Goal: Transaction & Acquisition: Book appointment/travel/reservation

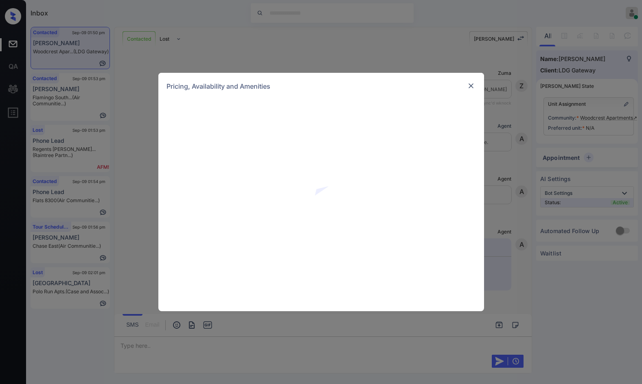
scroll to position [1102, 0]
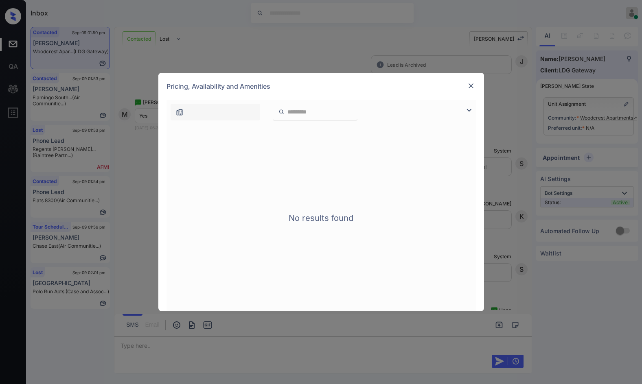
click at [469, 110] on img at bounding box center [469, 110] width 10 height 10
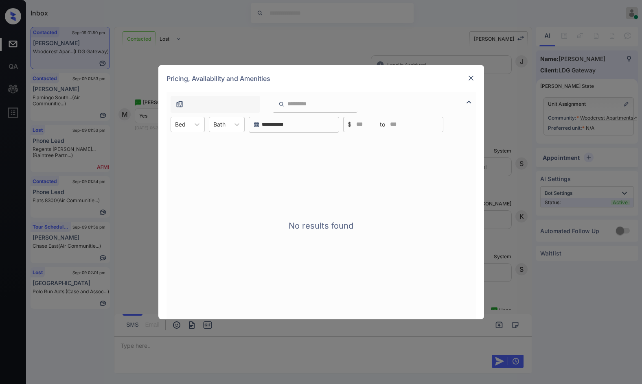
click at [469, 80] on img at bounding box center [471, 78] width 8 height 8
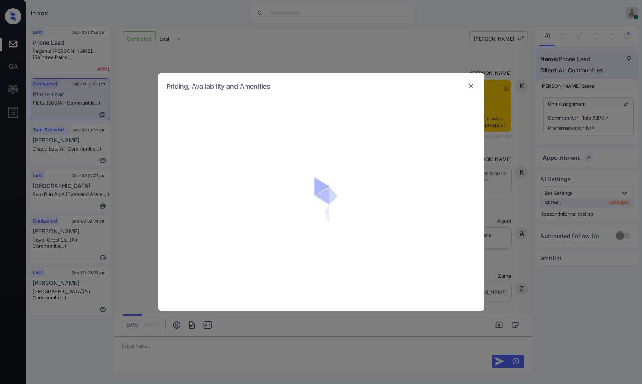
scroll to position [2093, 0]
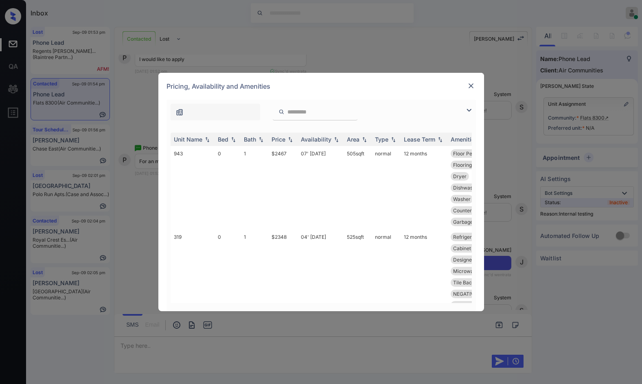
click at [471, 108] on img at bounding box center [469, 110] width 10 height 10
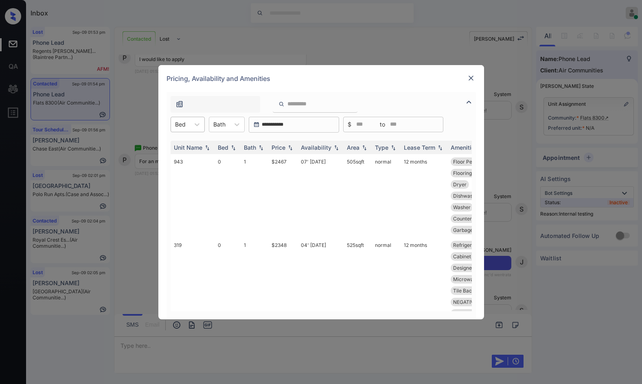
click at [187, 121] on div "Bed" at bounding box center [180, 124] width 19 height 12
click at [188, 175] on div "2" at bounding box center [188, 174] width 34 height 15
click at [283, 164] on td "$4137" at bounding box center [282, 195] width 29 height 83
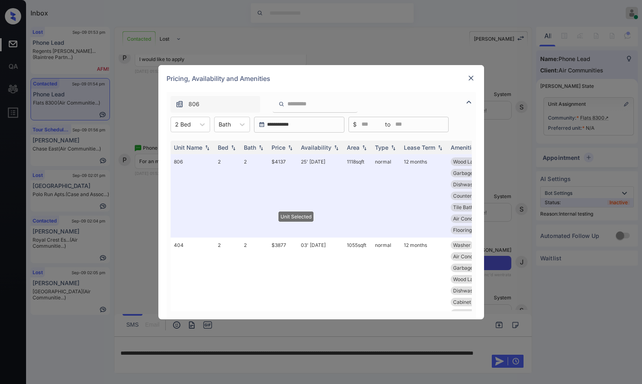
click at [475, 79] on div at bounding box center [471, 78] width 10 height 10
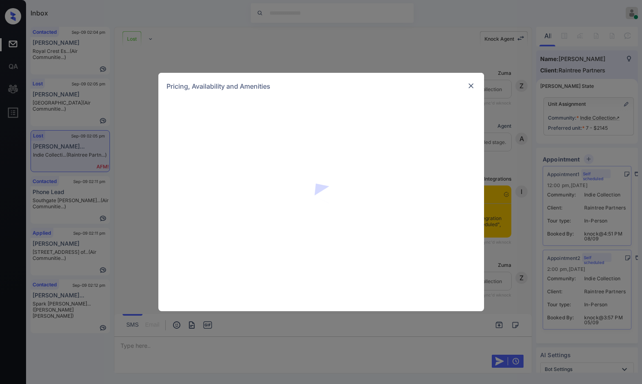
scroll to position [2245, 0]
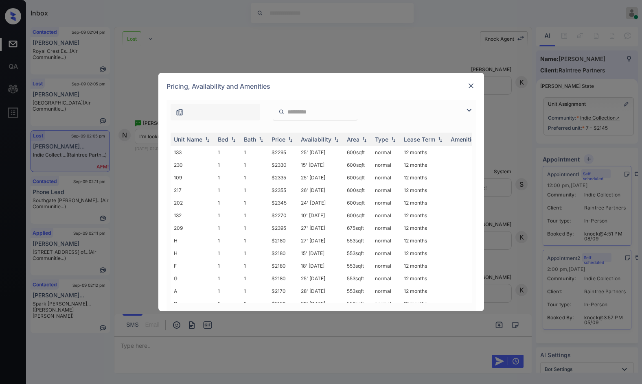
click at [466, 110] on img at bounding box center [469, 110] width 10 height 10
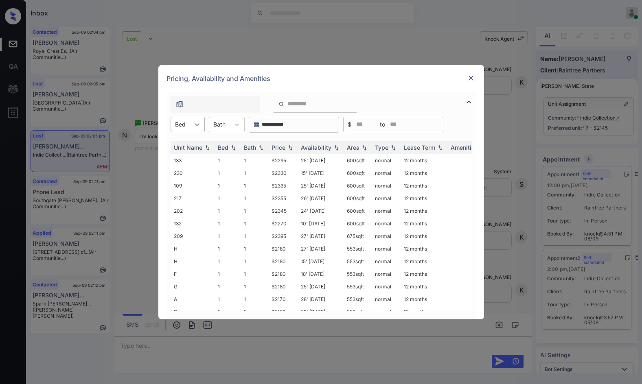
click at [197, 122] on icon at bounding box center [197, 124] width 8 height 8
click at [194, 144] on div "1" at bounding box center [188, 144] width 34 height 15
click at [294, 145] on img at bounding box center [290, 148] width 8 height 6
drag, startPoint x: 269, startPoint y: 162, endPoint x: 288, endPoint y: 162, distance: 19.6
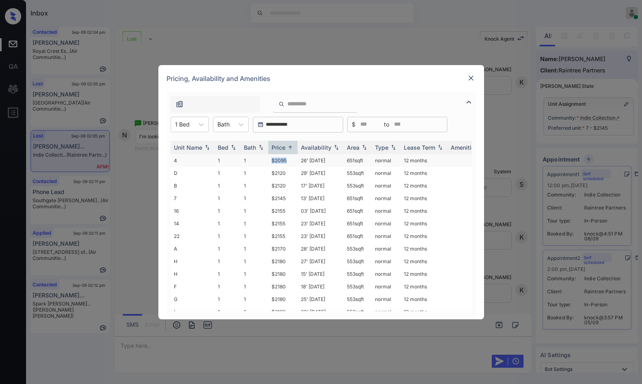
click at [288, 162] on tr "4 1 1 $2095 26' Jun 25 651 sqft normal 12 months" at bounding box center [383, 160] width 425 height 13
copy tr "$2095"
click at [289, 162] on td "$2095" at bounding box center [282, 160] width 29 height 13
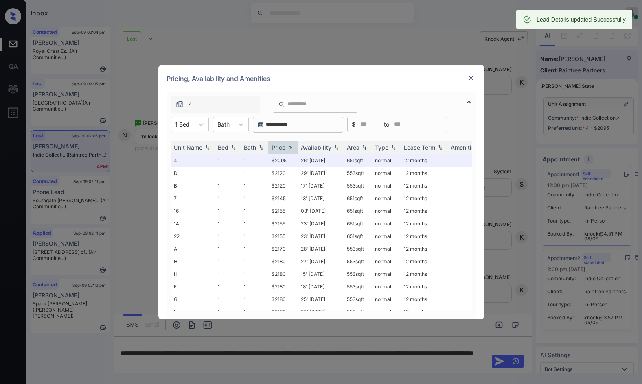
click at [471, 80] on img at bounding box center [471, 78] width 8 height 8
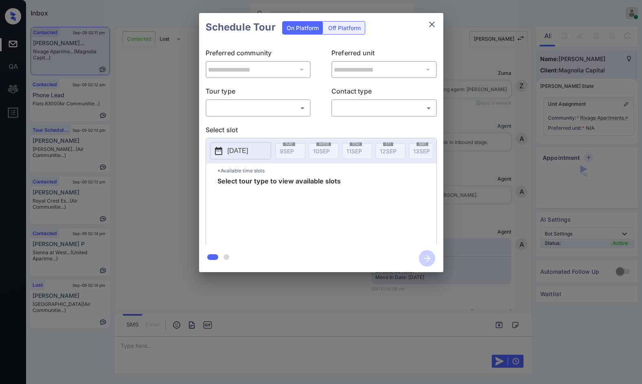
scroll to position [556, 0]
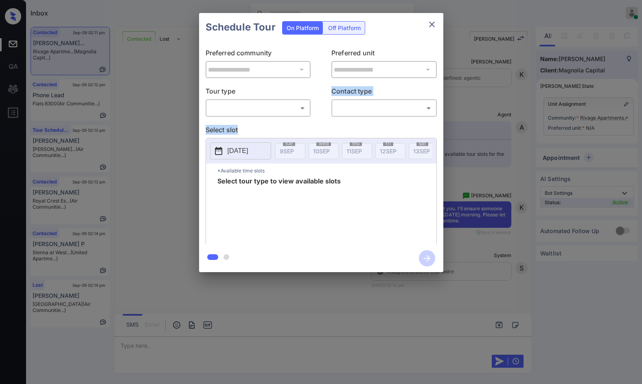
click at [275, 118] on div "**********" at bounding box center [321, 143] width 244 height 203
click at [281, 118] on div "**********" at bounding box center [321, 143] width 244 height 203
click at [282, 113] on body "Inbox Jezcil Usanastre Online Set yourself offline Set yourself on break Profil…" at bounding box center [321, 192] width 642 height 384
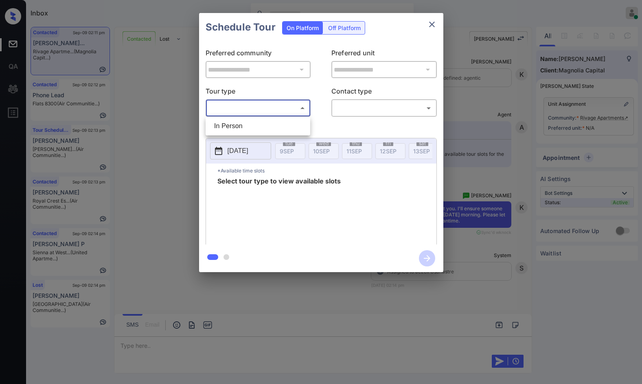
click at [281, 124] on li "In Person" at bounding box center [258, 126] width 101 height 15
type input "********"
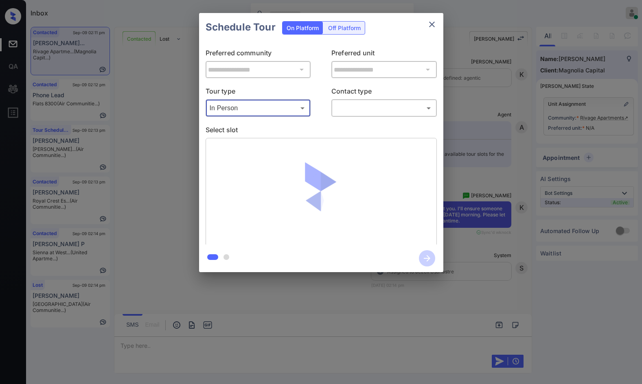
click at [336, 109] on body "Inbox Jezcil Usanastre Online Set yourself offline Set yourself on break Profil…" at bounding box center [321, 192] width 642 height 384
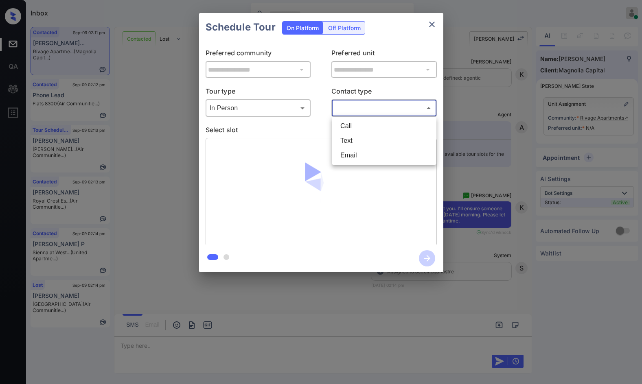
click at [367, 146] on li "Text" at bounding box center [384, 141] width 101 height 15
type input "****"
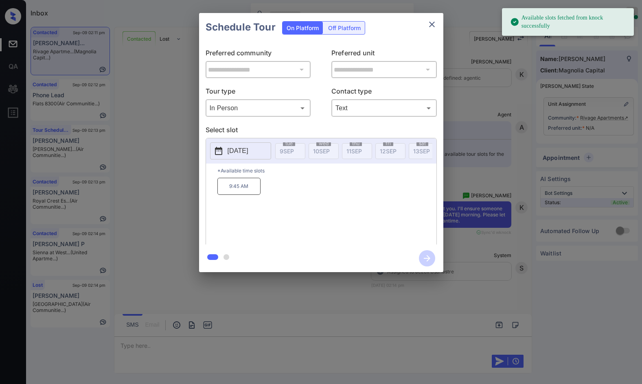
click at [248, 150] on p "2025-09-17" at bounding box center [238, 151] width 21 height 10
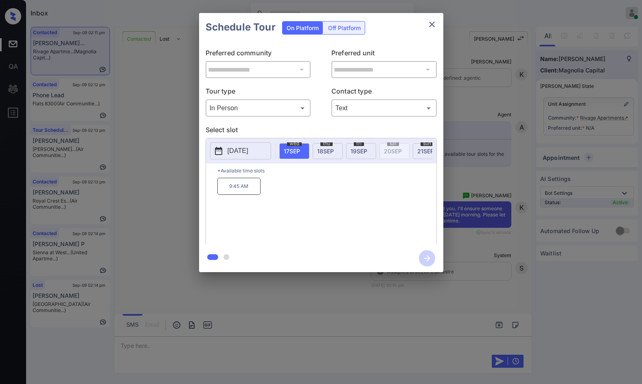
scroll to position [0, 233]
click at [243, 148] on p "2025-09-17" at bounding box center [238, 151] width 21 height 10
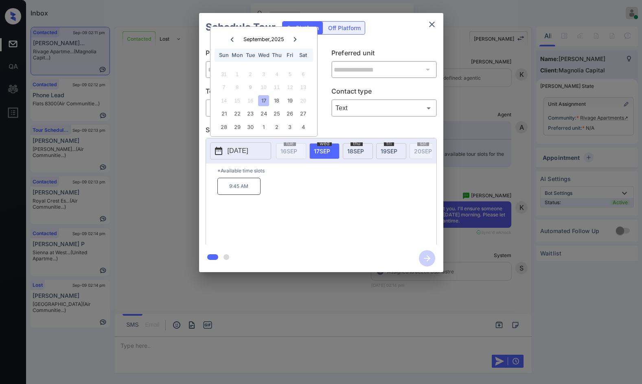
click at [151, 210] on div "**********" at bounding box center [321, 142] width 642 height 285
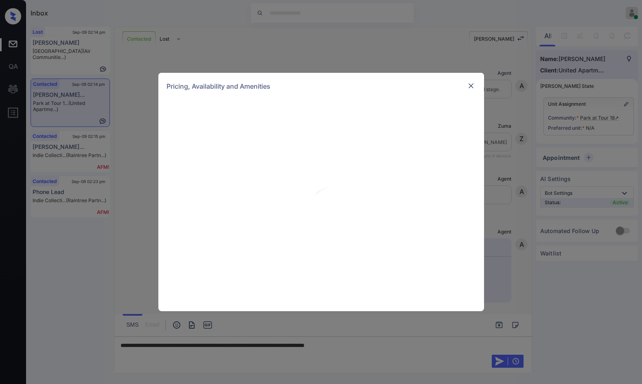
scroll to position [570, 0]
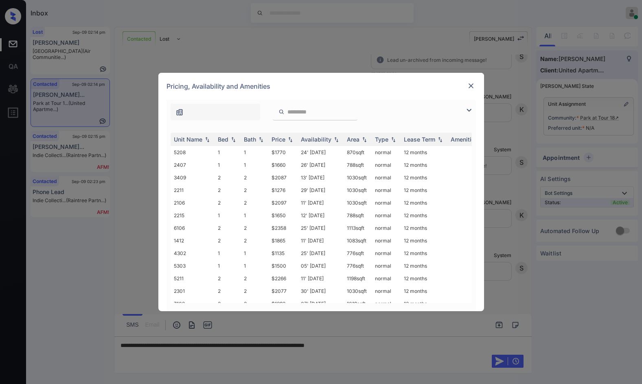
click at [466, 111] on img at bounding box center [469, 110] width 10 height 10
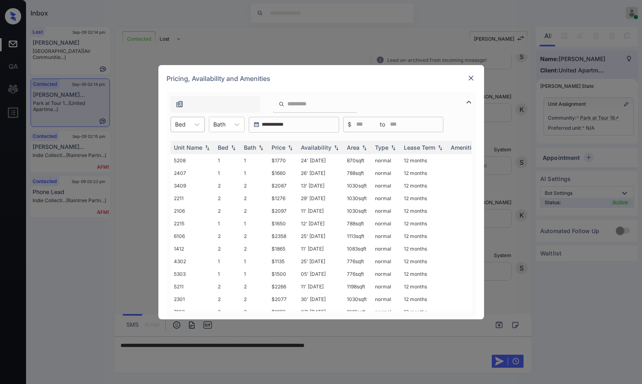
click at [173, 119] on div "Bed" at bounding box center [180, 124] width 19 height 12
click at [187, 158] on div "2" at bounding box center [188, 159] width 34 height 15
click at [287, 149] on img at bounding box center [290, 148] width 8 height 6
drag, startPoint x: 273, startPoint y: 160, endPoint x: 287, endPoint y: 161, distance: 14.3
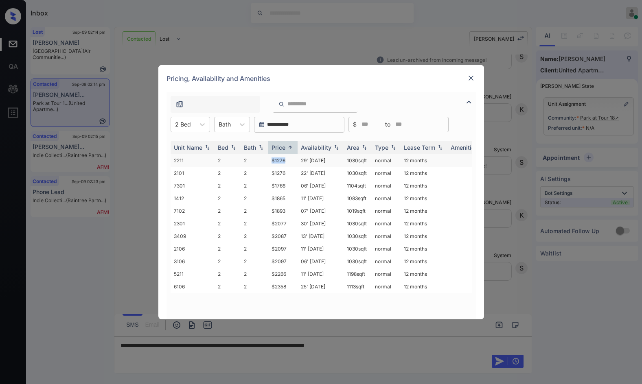
click at [287, 161] on td "$1276" at bounding box center [282, 160] width 29 height 13
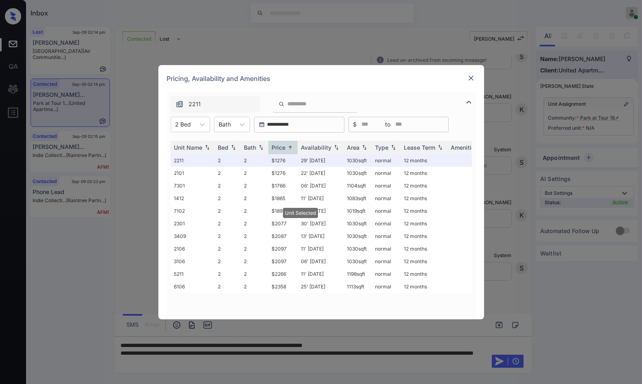
click at [467, 76] on img at bounding box center [471, 78] width 8 height 8
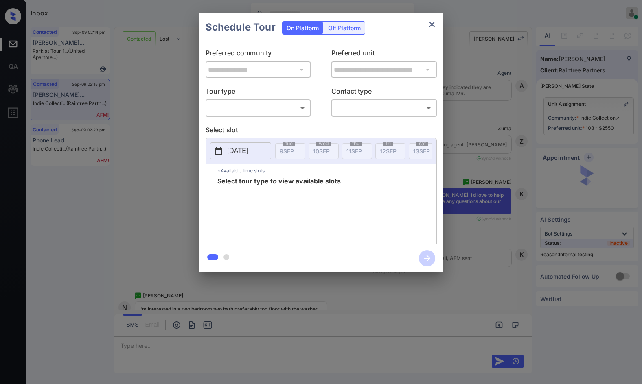
scroll to position [1393, 0]
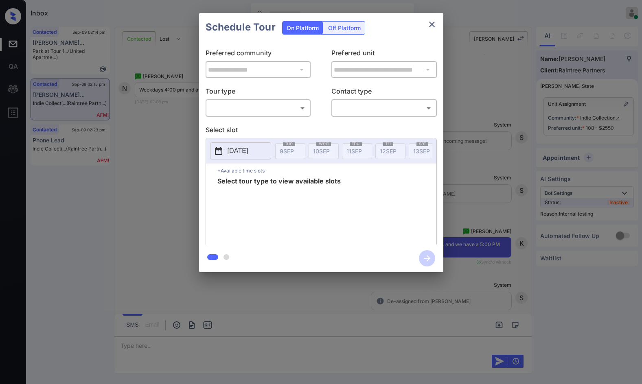
click at [304, 109] on body "Inbox Jezcil Usanastre Online Set yourself offline Set yourself on break Profil…" at bounding box center [321, 192] width 642 height 384
click at [297, 118] on ul "In Person" at bounding box center [258, 126] width 105 height 19
click at [298, 120] on li "In Person" at bounding box center [258, 126] width 101 height 15
type input "********"
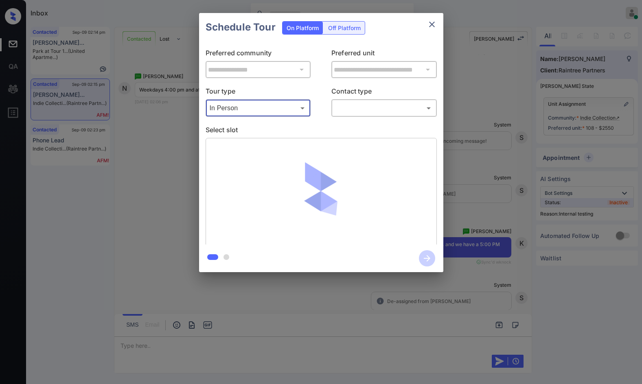
click at [351, 113] on body "Inbox Jezcil Usanastre Online Set yourself offline Set yourself on break Profil…" at bounding box center [321, 192] width 642 height 384
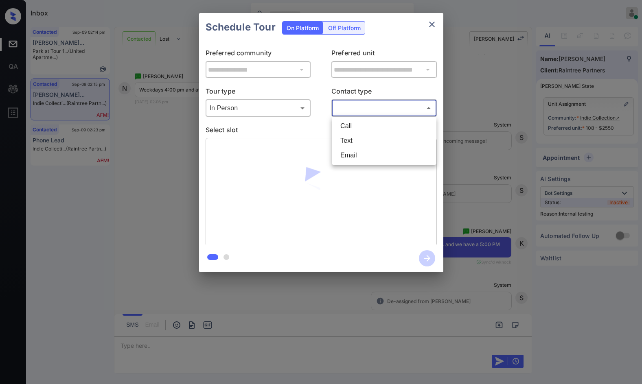
click at [349, 140] on li "Text" at bounding box center [384, 141] width 101 height 15
type input "****"
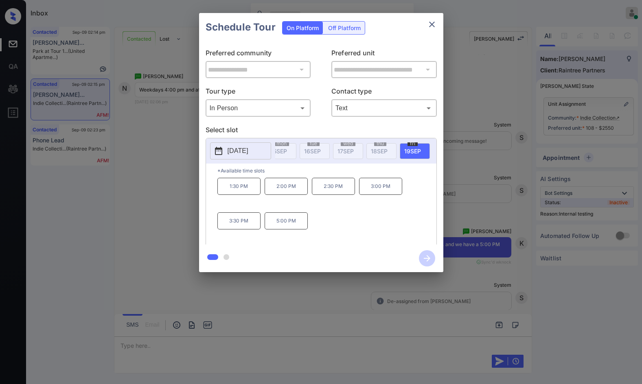
scroll to position [0, 203]
click at [174, 164] on div "**********" at bounding box center [321, 142] width 642 height 285
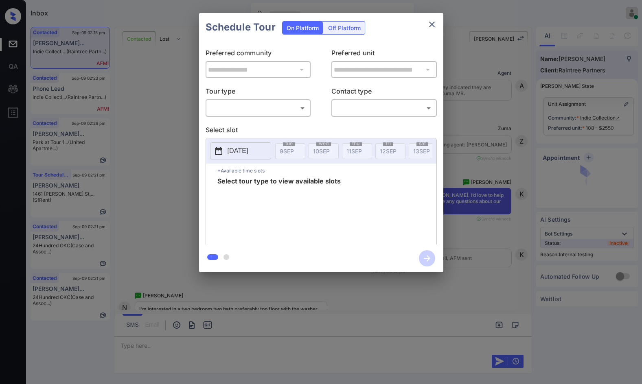
scroll to position [1739, 0]
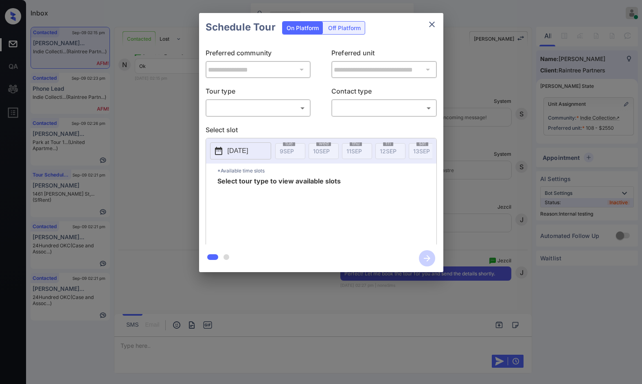
click at [287, 107] on body "Inbox Jezcil Usanastre Online Set yourself offline Set yourself on break Profil…" at bounding box center [321, 192] width 642 height 384
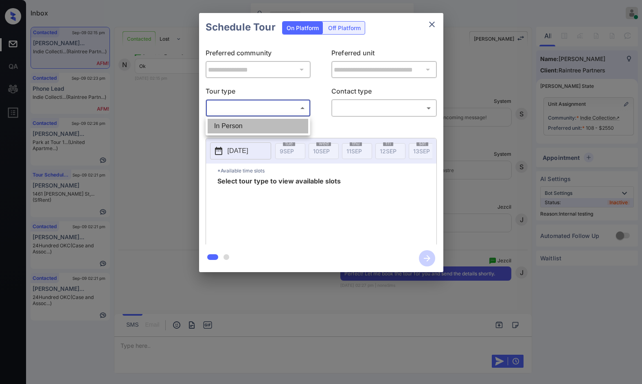
click at [283, 125] on li "In Person" at bounding box center [258, 126] width 101 height 15
type input "********"
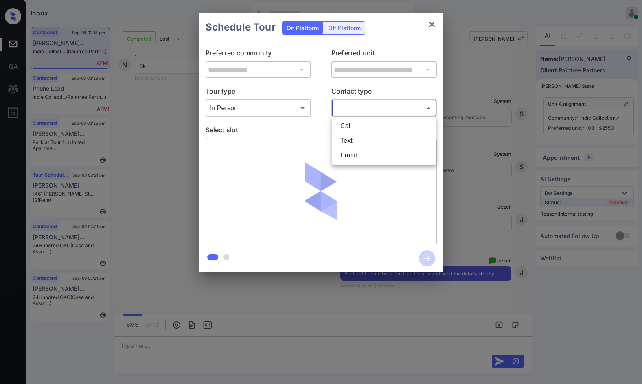
click at [344, 114] on body "Inbox Jezcil Usanastre Online Set yourself offline Set yourself on break Profil…" at bounding box center [321, 192] width 642 height 384
click at [343, 135] on li "Text" at bounding box center [384, 141] width 101 height 15
type input "****"
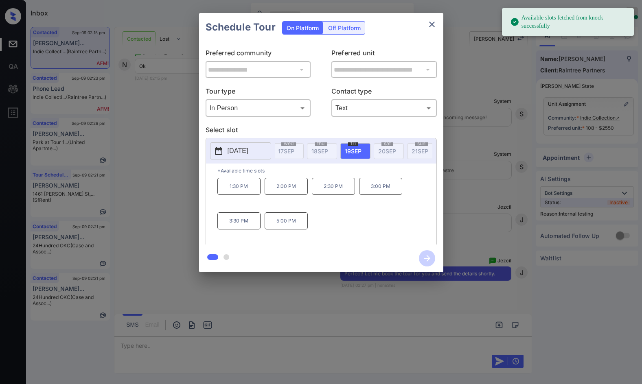
scroll to position [0, 281]
click at [296, 223] on p "5:00 PM" at bounding box center [286, 221] width 43 height 17
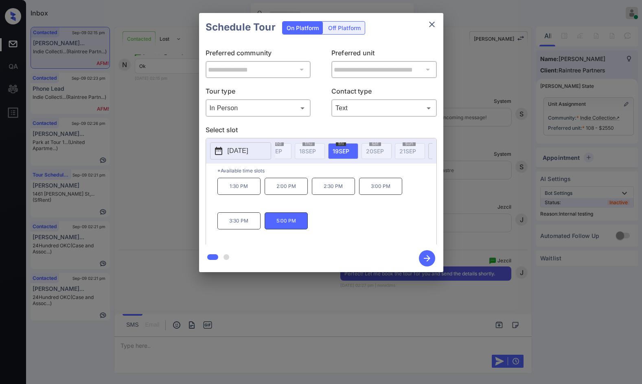
click at [427, 255] on icon "button" at bounding box center [427, 258] width 16 height 16
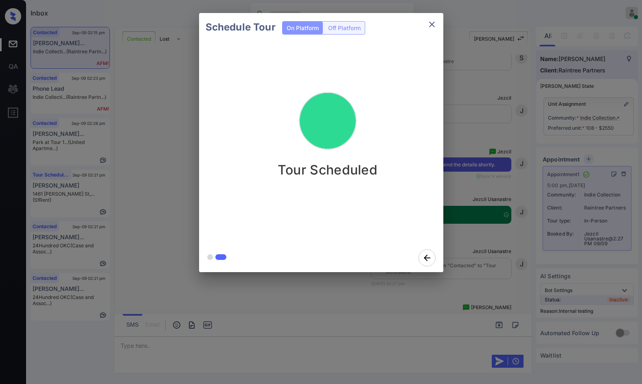
scroll to position [1846, 0]
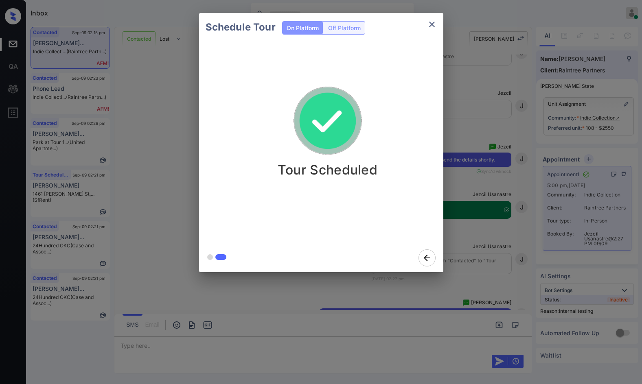
click at [170, 160] on div "Schedule Tour On Platform Off Platform Tour Scheduled" at bounding box center [321, 142] width 642 height 285
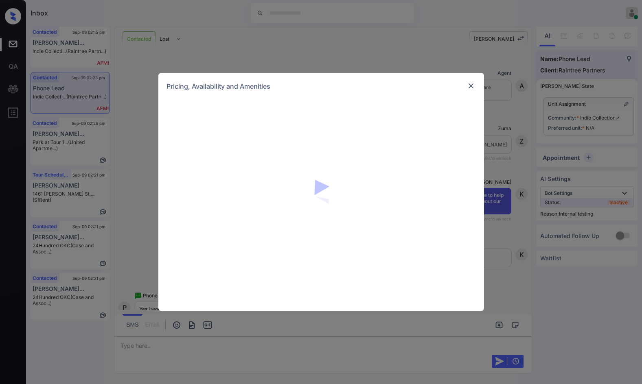
scroll to position [597, 0]
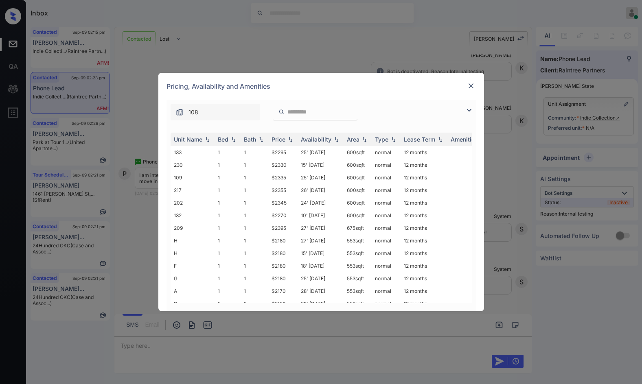
click at [470, 110] on img at bounding box center [469, 110] width 10 height 10
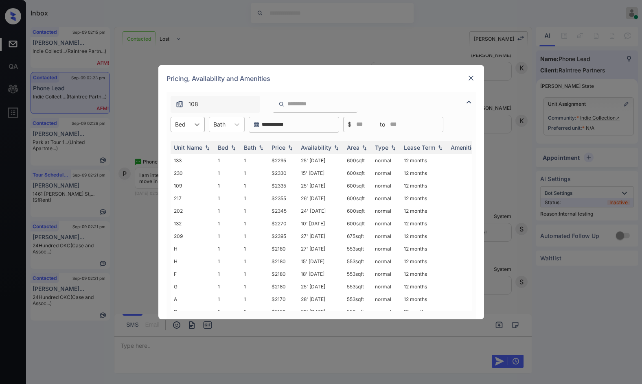
click at [190, 126] on div at bounding box center [197, 124] width 15 height 15
click at [185, 147] on div "1" at bounding box center [188, 144] width 34 height 15
click at [289, 148] on img at bounding box center [290, 148] width 8 height 6
click at [282, 161] on td "$2095" at bounding box center [282, 160] width 29 height 13
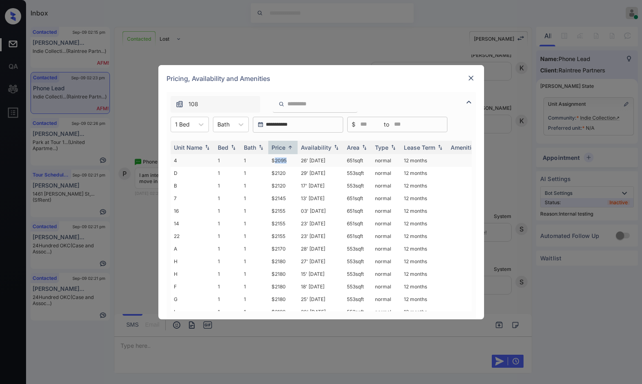
click at [282, 161] on td "$2095" at bounding box center [282, 160] width 29 height 13
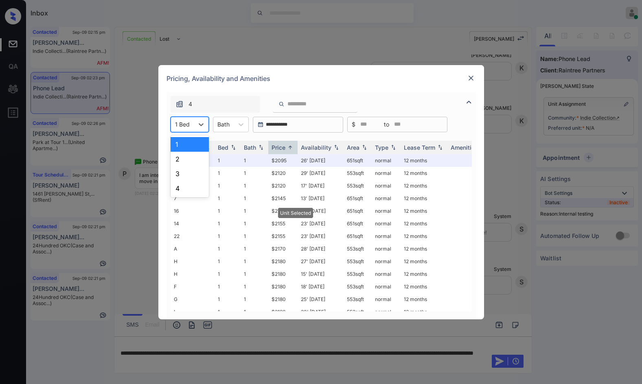
click at [192, 127] on div "1 Bed" at bounding box center [182, 124] width 23 height 12
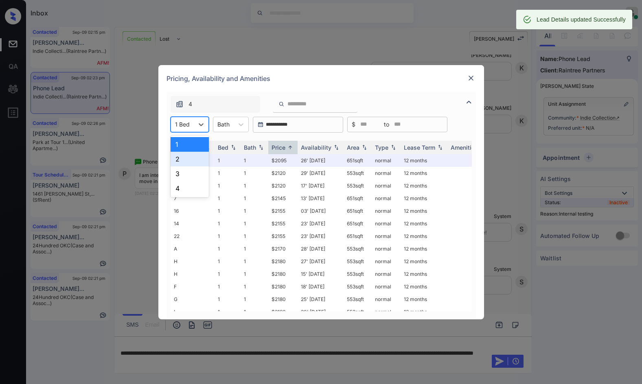
click at [195, 159] on div "2" at bounding box center [190, 159] width 38 height 15
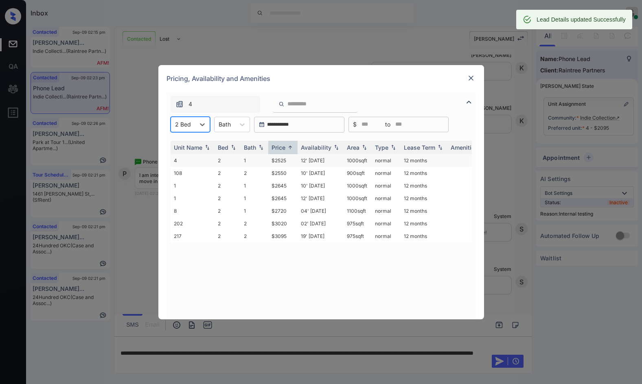
click at [286, 160] on td "$2525" at bounding box center [282, 160] width 29 height 13
click at [287, 160] on td "$2525" at bounding box center [282, 160] width 29 height 13
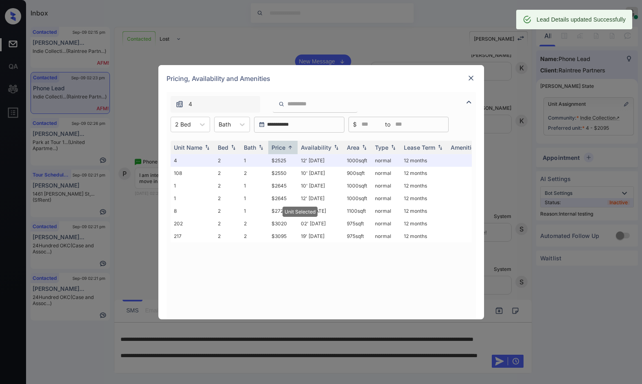
click at [471, 78] on img at bounding box center [471, 78] width 8 height 8
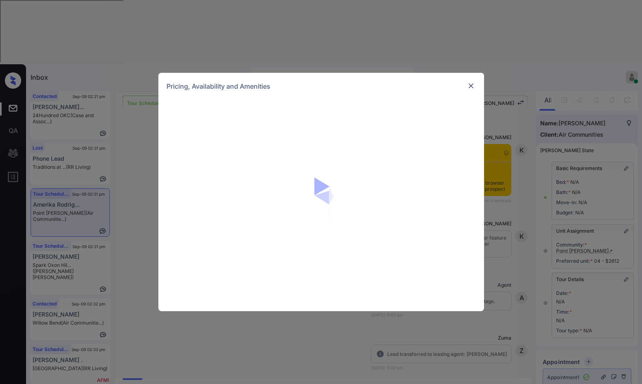
scroll to position [2619, 0]
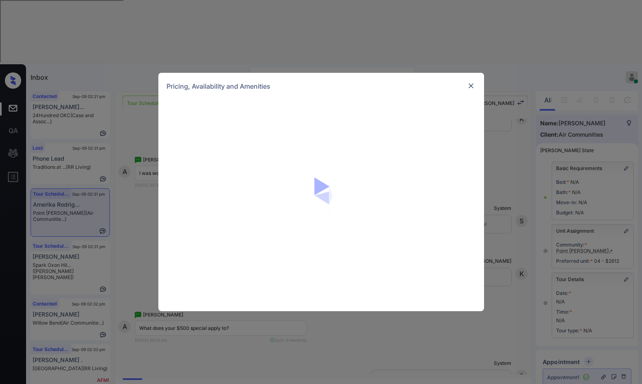
click at [472, 87] on img at bounding box center [471, 86] width 8 height 8
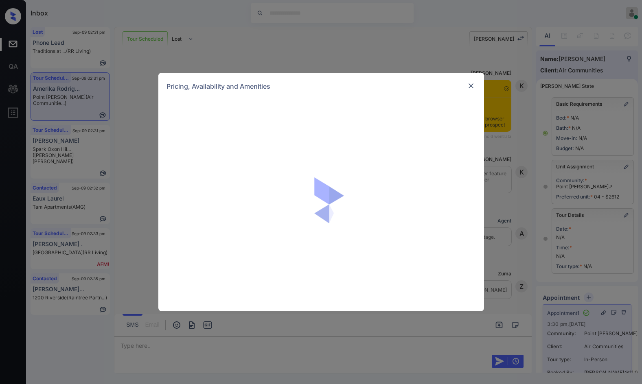
scroll to position [2701, 0]
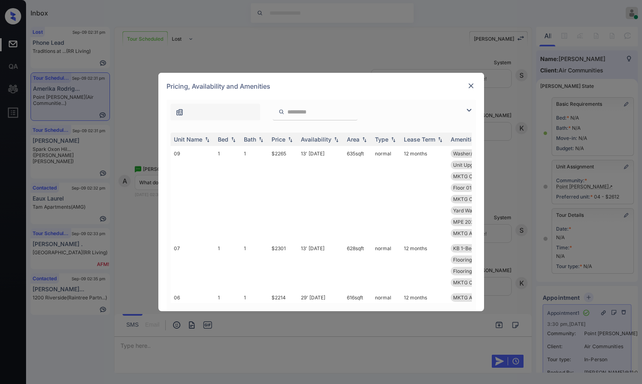
click at [325, 118] on div at bounding box center [315, 112] width 85 height 17
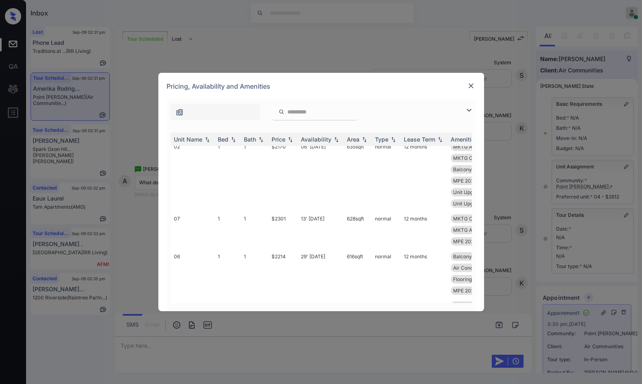
click at [325, 116] on div at bounding box center [315, 112] width 85 height 17
click at [326, 113] on input "search" at bounding box center [320, 112] width 67 height 7
click at [325, 113] on input "*" at bounding box center [320, 112] width 67 height 7
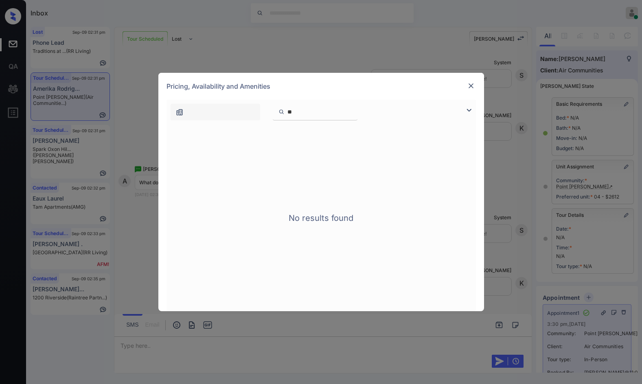
type input "*"
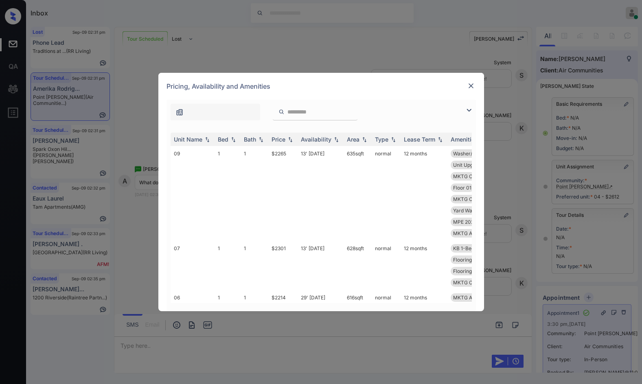
click at [336, 111] on input "search" at bounding box center [320, 112] width 67 height 7
type input "**"
click at [415, 121] on div "**********" at bounding box center [321, 206] width 309 height 212
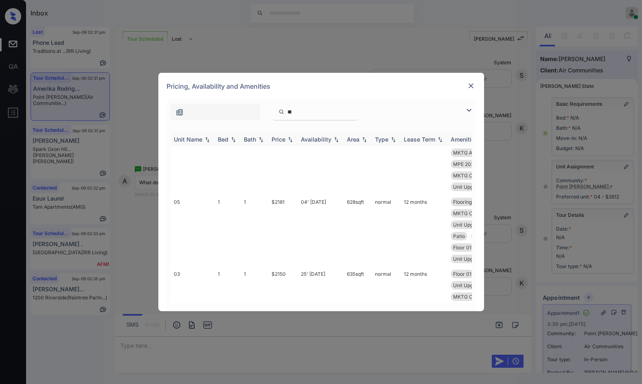
scroll to position [1262, 0]
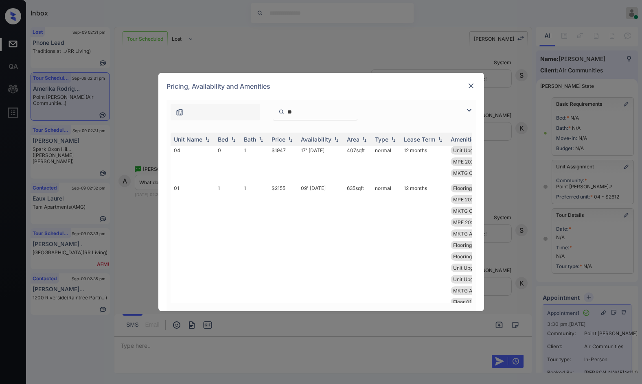
click at [324, 116] on div "**" at bounding box center [315, 112] width 85 height 17
click at [325, 114] on input "**" at bounding box center [320, 112] width 67 height 7
drag, startPoint x: 472, startPoint y: 110, endPoint x: 463, endPoint y: 112, distance: 9.0
click at [472, 110] on img at bounding box center [469, 110] width 10 height 10
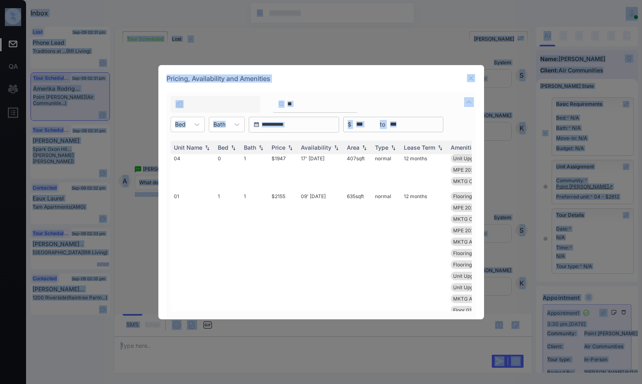
click at [460, 90] on div "Pricing, Availability and Amenities" at bounding box center [321, 78] width 326 height 27
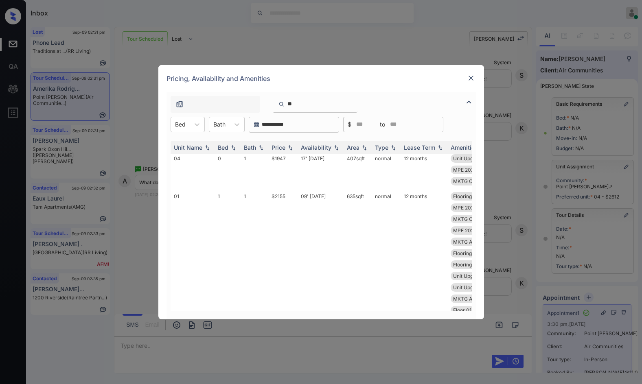
click at [471, 79] on img at bounding box center [471, 78] width 8 height 8
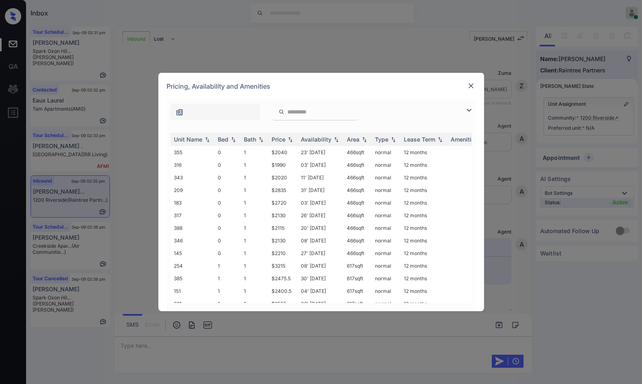
scroll to position [2359, 0]
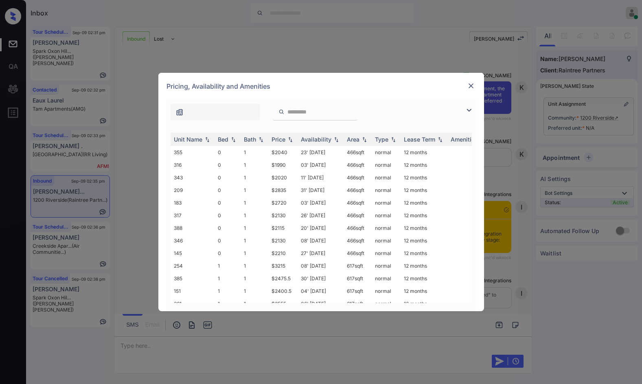
click at [469, 109] on img at bounding box center [469, 110] width 10 height 10
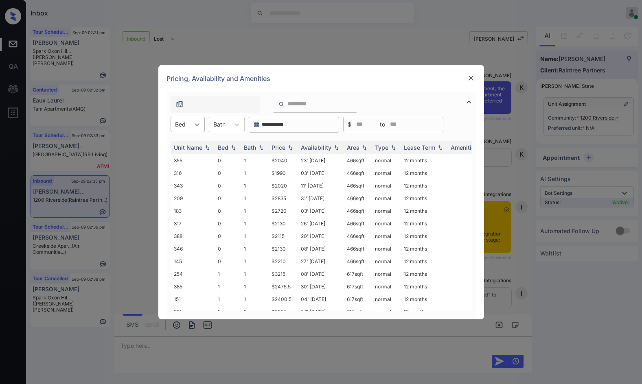
click at [196, 126] on icon at bounding box center [197, 124] width 8 height 8
click at [196, 147] on div "0" at bounding box center [188, 144] width 34 height 15
click at [291, 151] on div "Price" at bounding box center [283, 147] width 23 height 7
click at [286, 157] on td "$1990" at bounding box center [282, 160] width 29 height 13
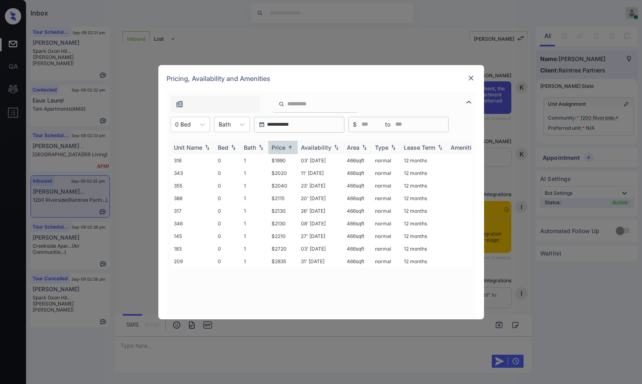
click at [286, 157] on td "$1990" at bounding box center [282, 160] width 29 height 13
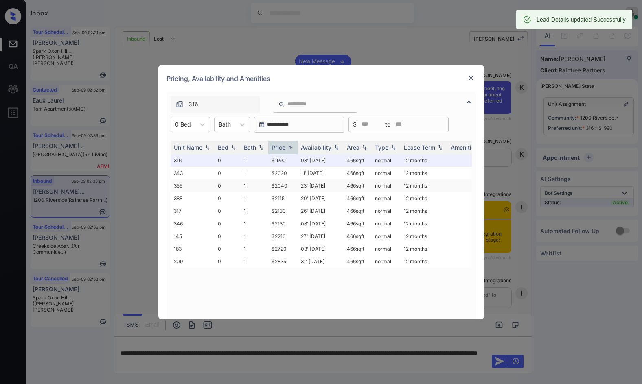
click at [304, 182] on td "23' Aug 25" at bounding box center [321, 186] width 46 height 13
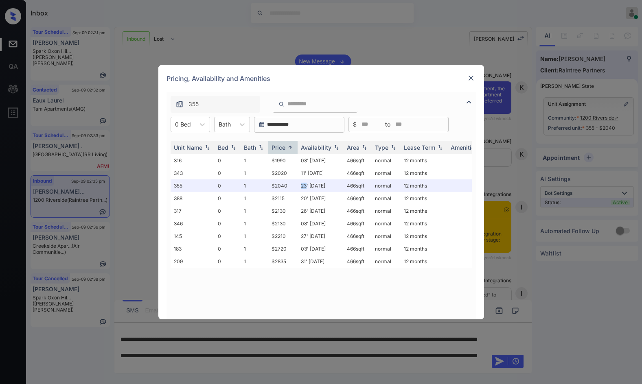
click at [473, 77] on img at bounding box center [471, 78] width 8 height 8
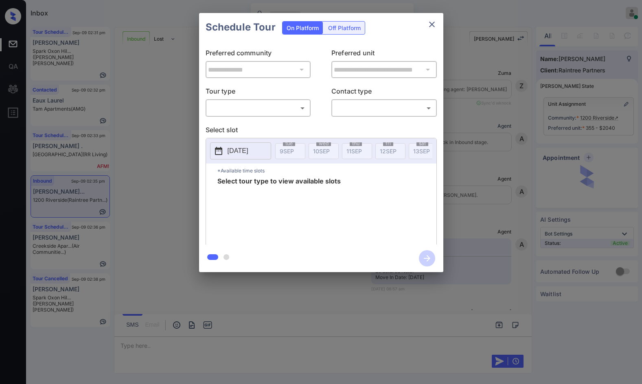
scroll to position [3781, 0]
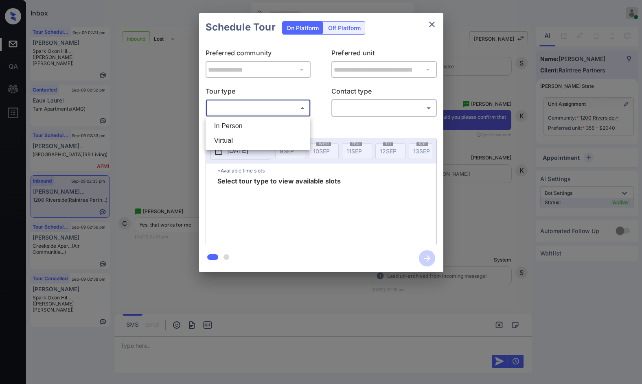
click at [304, 114] on body "Inbox Jezcil Usanastre Online Set yourself offline Set yourself on break Profil…" at bounding box center [321, 192] width 642 height 384
click at [286, 122] on li "In Person" at bounding box center [258, 126] width 101 height 15
type input "********"
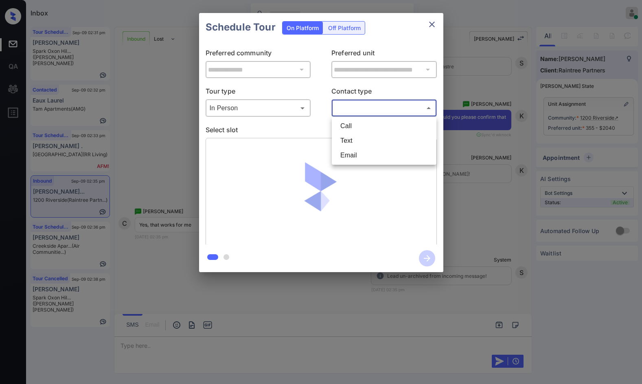
click at [365, 110] on body "Inbox Jezcil Usanastre Online Set yourself offline Set yourself on break Profil…" at bounding box center [321, 192] width 642 height 384
click at [361, 141] on li "Text" at bounding box center [384, 141] width 101 height 15
type input "****"
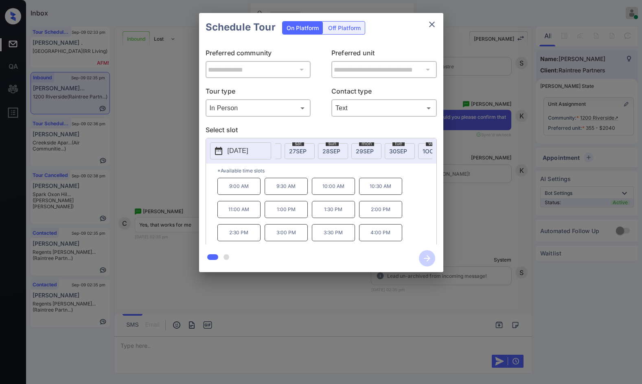
scroll to position [0, 597]
click at [352, 151] on span "29 SEP" at bounding box center [359, 151] width 18 height 7
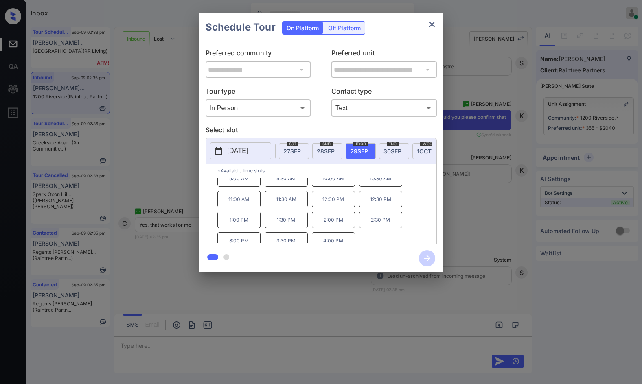
scroll to position [14, 0]
click at [151, 207] on div "**********" at bounding box center [321, 142] width 642 height 285
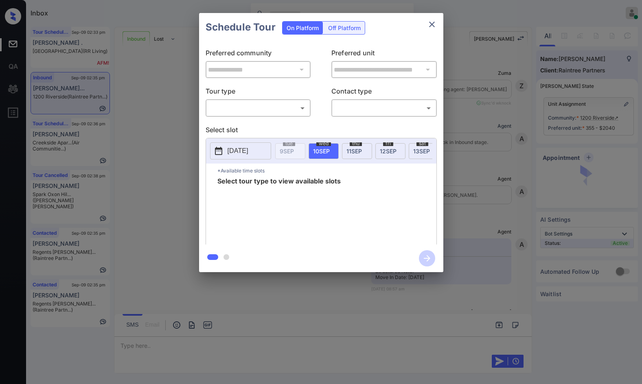
scroll to position [4188, 0]
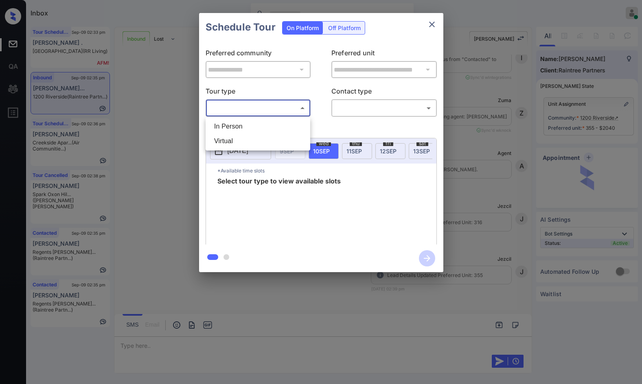
click at [293, 111] on body "Inbox Jezcil Usanastre Online Set yourself offline Set yourself on break Profil…" at bounding box center [321, 192] width 642 height 384
click at [280, 122] on li "In Person" at bounding box center [258, 126] width 101 height 15
type input "********"
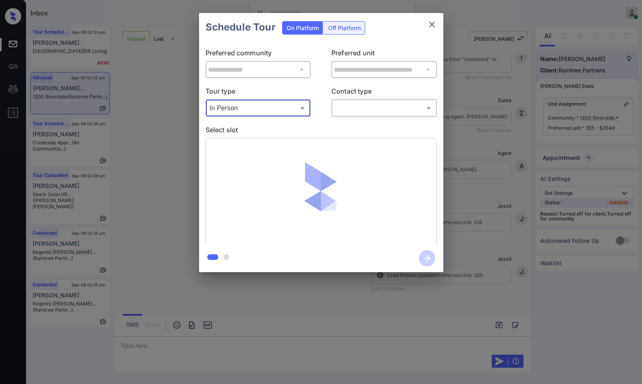
click at [354, 113] on body "Inbox Jezcil Usanastre Online Set yourself offline Set yourself on break Profil…" at bounding box center [321, 192] width 642 height 384
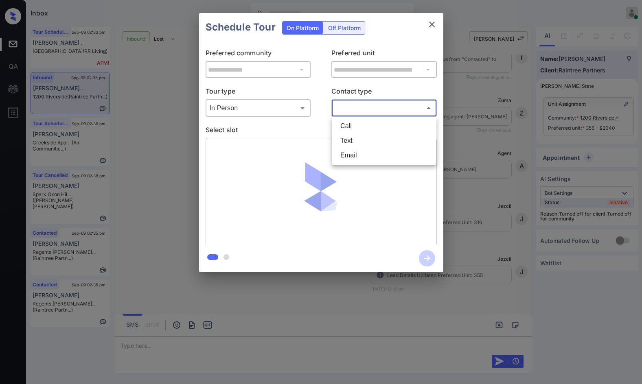
click at [356, 135] on li "Text" at bounding box center [384, 141] width 101 height 15
type input "****"
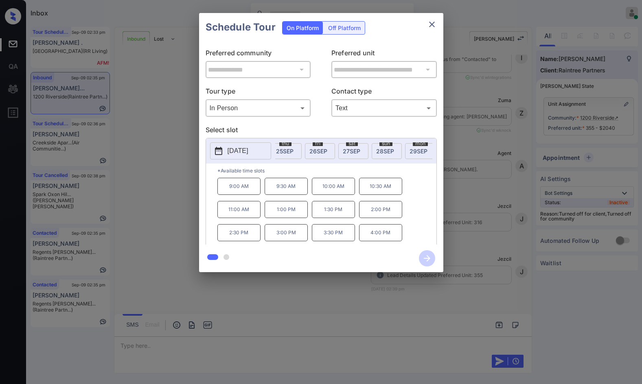
scroll to position [0, 550]
click at [407, 152] on span "29 SEP" at bounding box center [407, 151] width 18 height 7
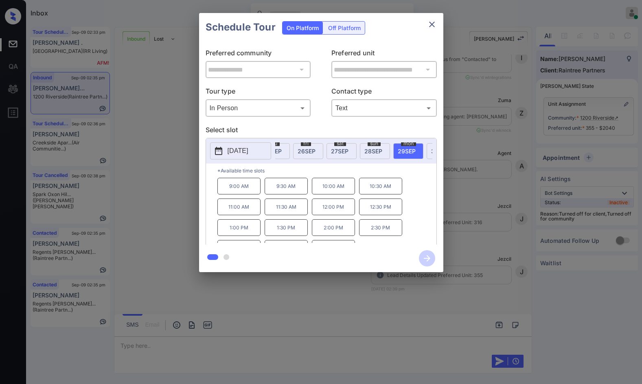
click at [252, 232] on p "1:00 PM" at bounding box center [238, 227] width 43 height 17
click at [428, 257] on icon "button" at bounding box center [427, 258] width 7 height 7
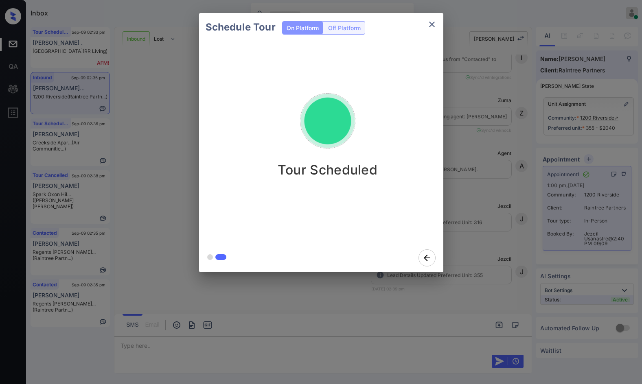
click at [120, 107] on div "Schedule Tour On Platform Off Platform Tour Scheduled" at bounding box center [321, 142] width 642 height 285
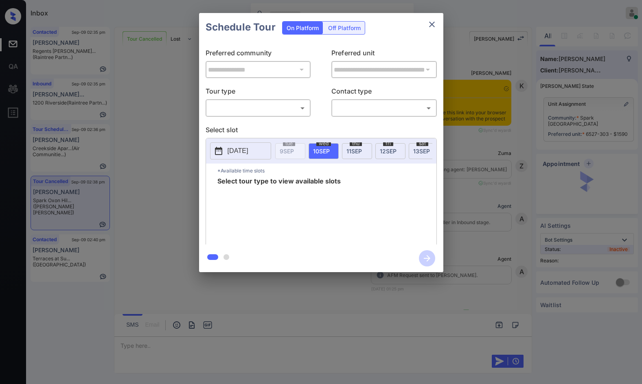
scroll to position [2243, 0]
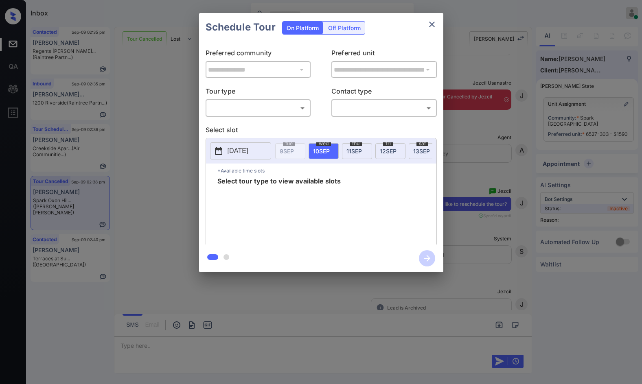
click at [304, 109] on body "Inbox Jezcil Usanastre Online Set yourself offline Set yourself on break Profil…" at bounding box center [321, 192] width 642 height 384
click at [285, 126] on li "In Person" at bounding box center [258, 126] width 101 height 15
type input "********"
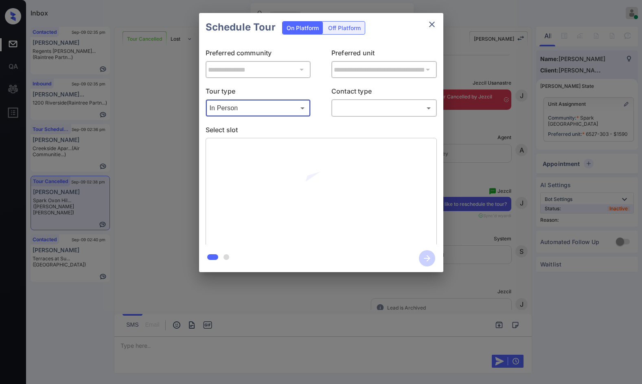
click at [338, 107] on body "Inbox Jezcil Usanastre Online Set yourself offline Set yourself on break Profil…" at bounding box center [321, 192] width 642 height 384
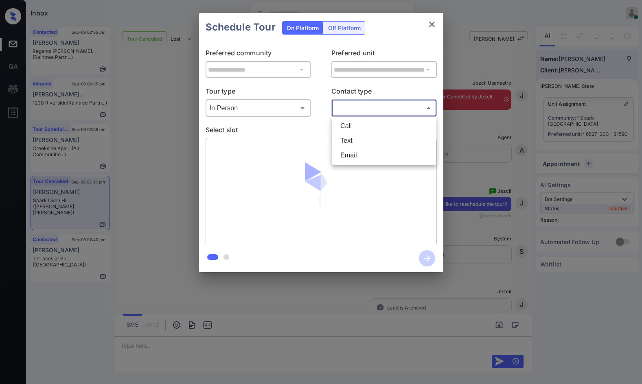
click at [348, 145] on li "Text" at bounding box center [384, 141] width 101 height 15
type input "****"
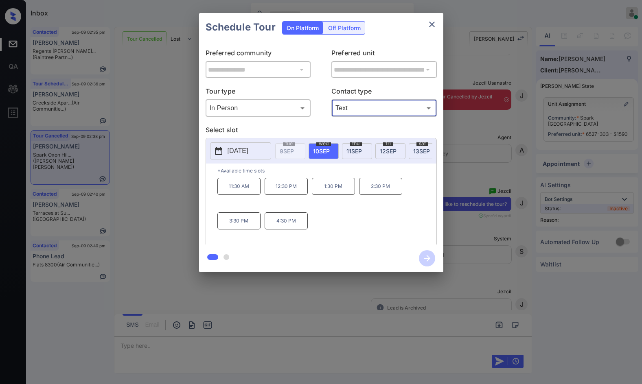
click at [390, 152] on span "[DATE]" at bounding box center [388, 151] width 17 height 7
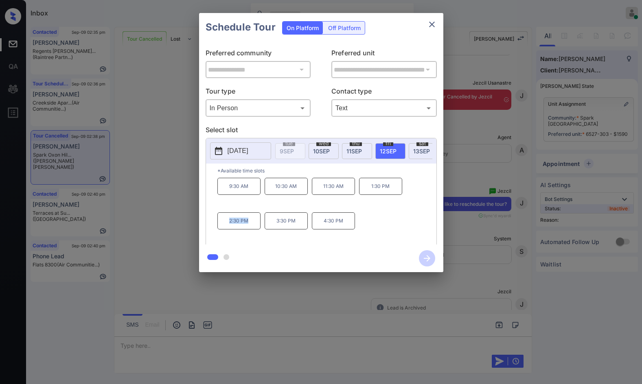
drag, startPoint x: 228, startPoint y: 226, endPoint x: 248, endPoint y: 225, distance: 19.2
click at [248, 225] on p "2:30 PM" at bounding box center [238, 221] width 43 height 17
drag, startPoint x: 368, startPoint y: 189, endPoint x: 254, endPoint y: 219, distance: 117.9
click at [254, 220] on div "9:30 AM 10:30 AM 11:30 AM 1:30 PM 2:30 PM 3:30 PM 4:30 PM" at bounding box center [326, 210] width 219 height 65
copy div "1:30 PM 2:30 PM"
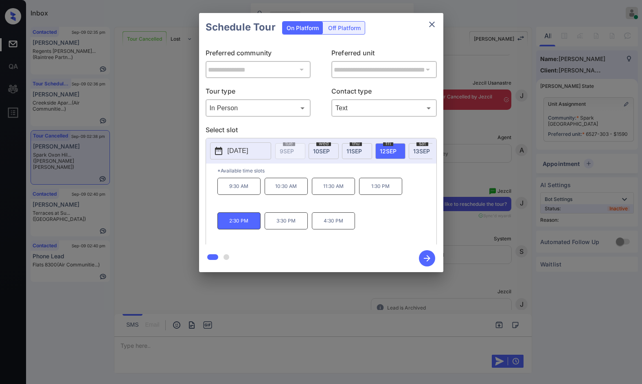
click at [183, 204] on div "**********" at bounding box center [321, 142] width 642 height 285
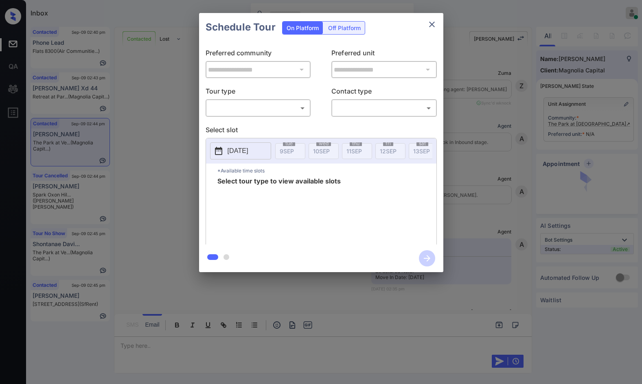
scroll to position [570, 0]
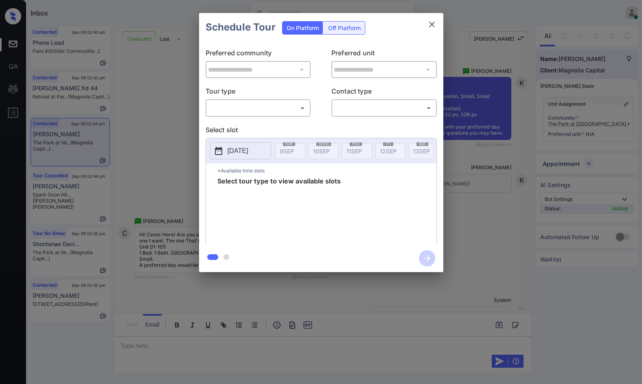
click at [243, 111] on body "Inbox Jezcil Usanastre Online Set yourself offline Set yourself on break Profil…" at bounding box center [321, 192] width 642 height 384
click at [241, 119] on li "In Person" at bounding box center [258, 126] width 101 height 15
type input "********"
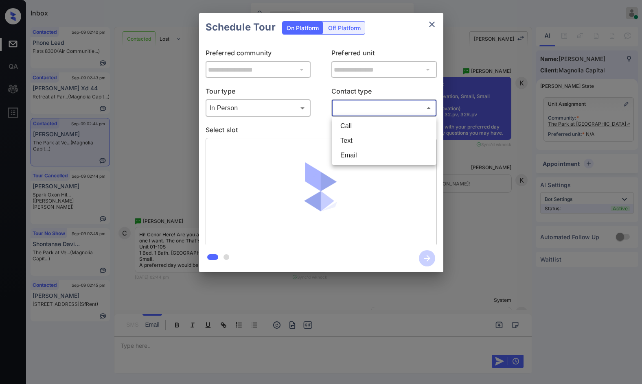
click at [352, 107] on body "Inbox Jezcil Usanastre Online Set yourself offline Set yourself on break Profil…" at bounding box center [321, 192] width 642 height 384
click at [358, 133] on li "Call" at bounding box center [384, 126] width 101 height 15
click at [354, 108] on body "Inbox Jezcil Usanastre Online Set yourself offline Set yourself on break Profil…" at bounding box center [321, 192] width 642 height 384
click at [357, 143] on li "Text" at bounding box center [384, 141] width 101 height 15
type input "****"
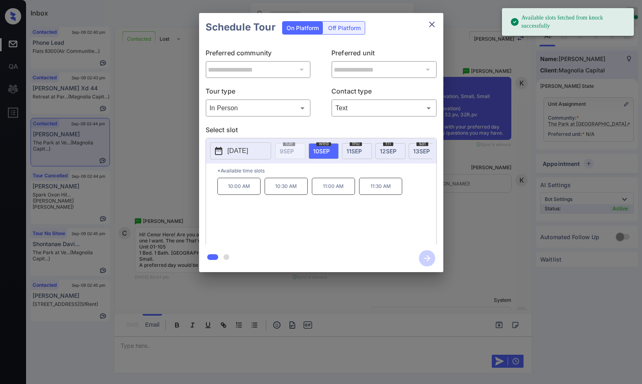
click at [380, 149] on span "12 SEP" at bounding box center [388, 151] width 17 height 7
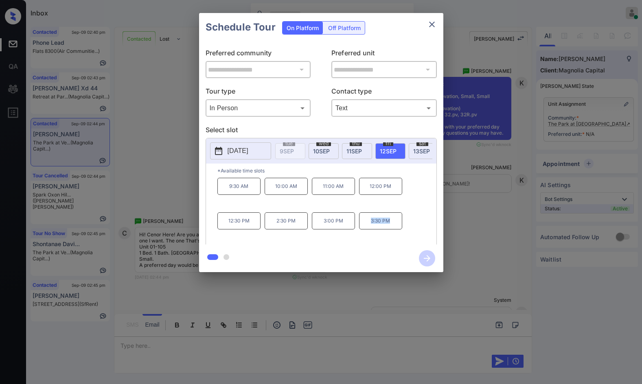
drag, startPoint x: 375, startPoint y: 226, endPoint x: 395, endPoint y: 226, distance: 20.4
click at [395, 226] on p "3:30 PM" at bounding box center [380, 221] width 43 height 17
copy p "3:30 PM"
click at [453, 219] on div "**********" at bounding box center [321, 142] width 642 height 285
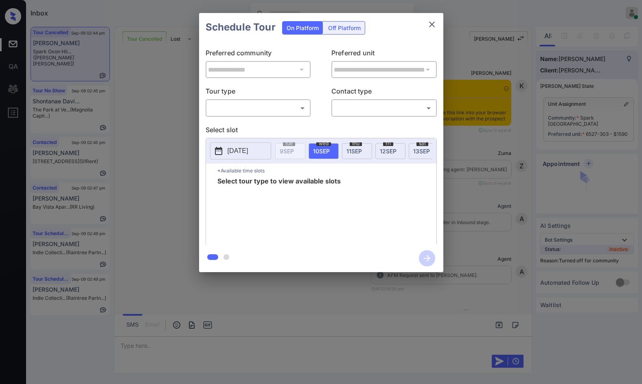
scroll to position [2705, 0]
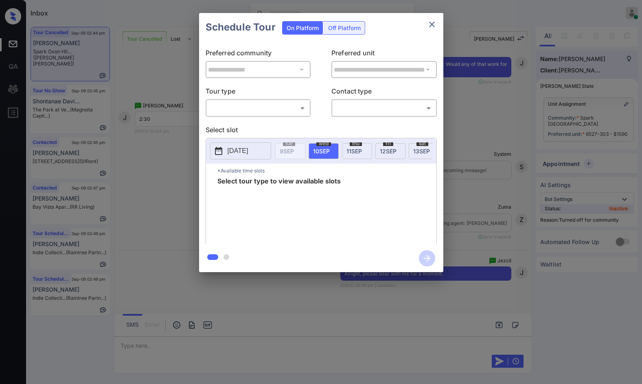
click at [480, 138] on div "**********" at bounding box center [321, 142] width 642 height 285
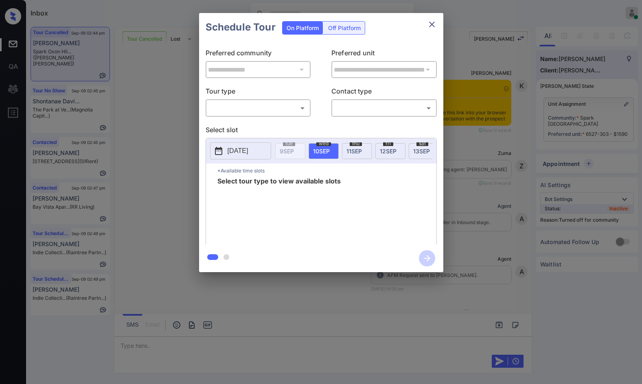
scroll to position [2461, 0]
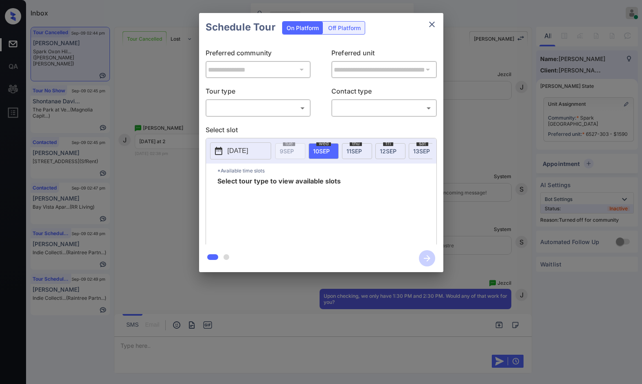
click at [269, 110] on body "Inbox Jezcil Usanastre Online Set yourself offline Set yourself on break Profil…" at bounding box center [321, 192] width 642 height 384
click at [269, 125] on li "In Person" at bounding box center [258, 126] width 101 height 15
type input "********"
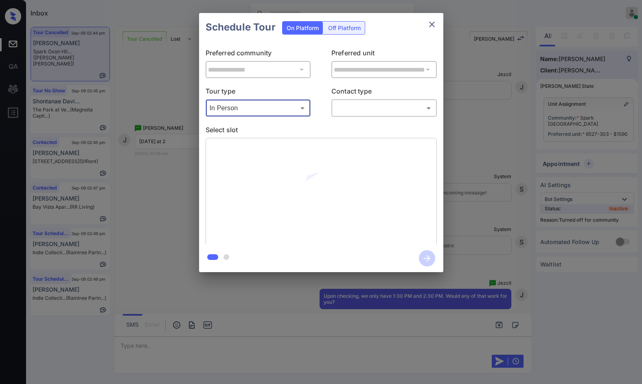
click at [371, 112] on body "Inbox Jezcil Usanastre Online Set yourself offline Set yourself on break Profil…" at bounding box center [321, 192] width 642 height 384
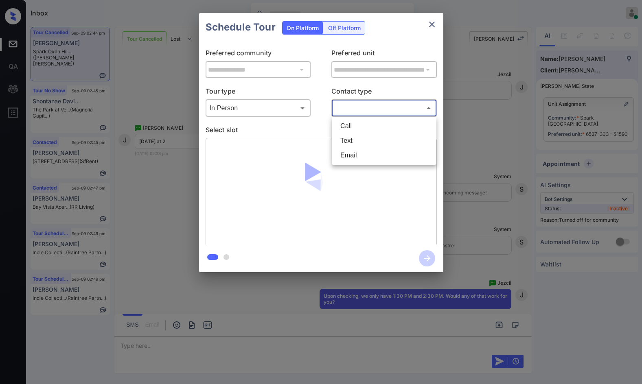
click at [363, 141] on li "Text" at bounding box center [384, 141] width 101 height 15
type input "****"
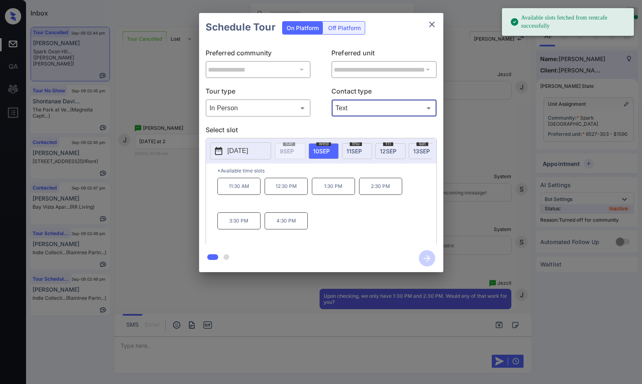
click at [393, 148] on span "[DATE]" at bounding box center [388, 151] width 17 height 7
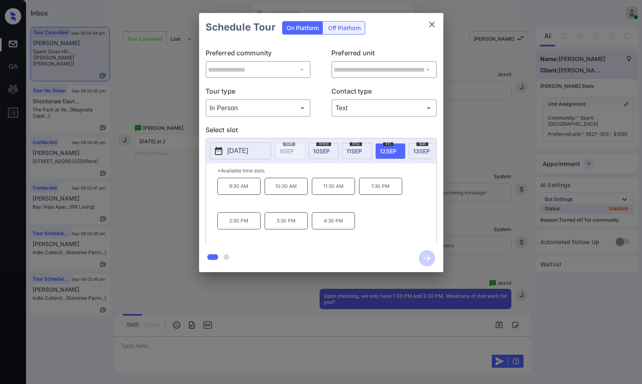
click at [228, 229] on p "2:30 PM" at bounding box center [238, 221] width 43 height 17
click at [424, 256] on icon "button" at bounding box center [427, 258] width 16 height 16
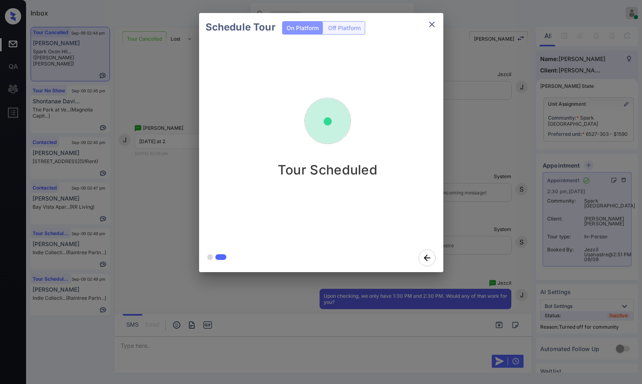
click at [165, 117] on div "Schedule Tour On Platform Off Platform Tour Scheduled" at bounding box center [321, 142] width 642 height 285
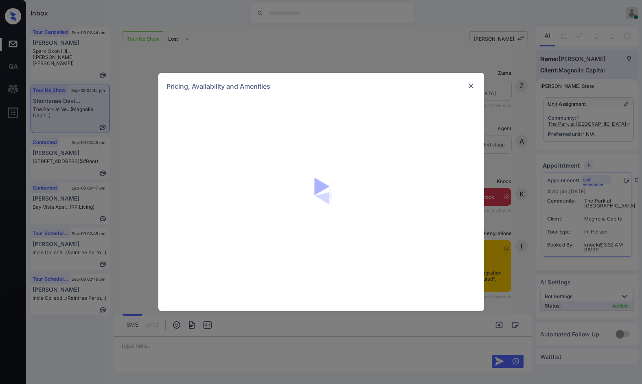
scroll to position [843, 0]
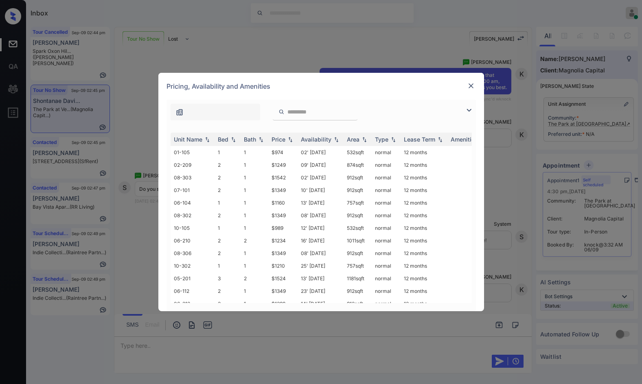
click at [471, 109] on img at bounding box center [469, 110] width 10 height 10
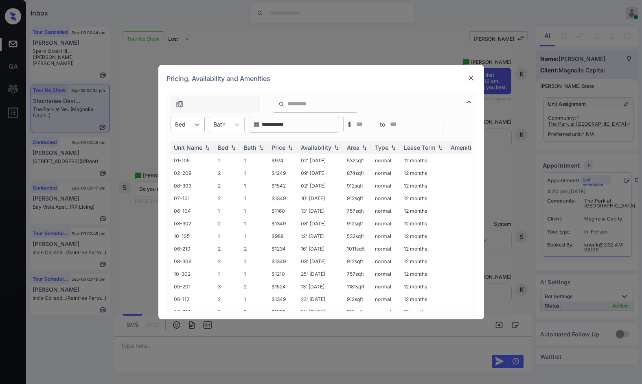
drag, startPoint x: 193, startPoint y: 123, endPoint x: 193, endPoint y: 131, distance: 8.6
click at [193, 123] on icon at bounding box center [197, 124] width 8 height 8
click at [191, 144] on div "1" at bounding box center [188, 144] width 34 height 15
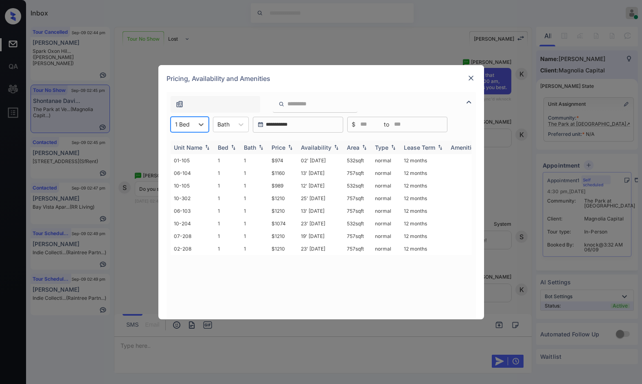
click at [330, 147] on div "Availability" at bounding box center [316, 147] width 31 height 7
click at [471, 81] on img at bounding box center [471, 78] width 8 height 8
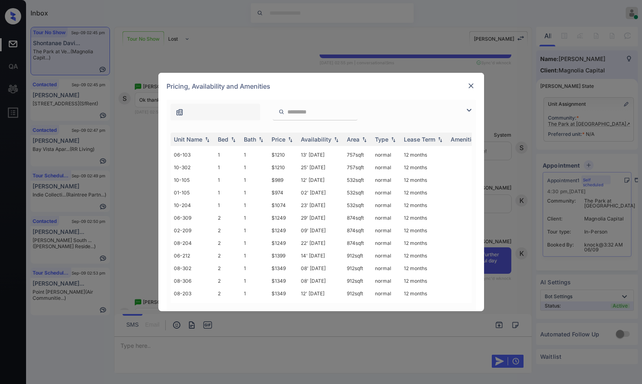
scroll to position [81, 0]
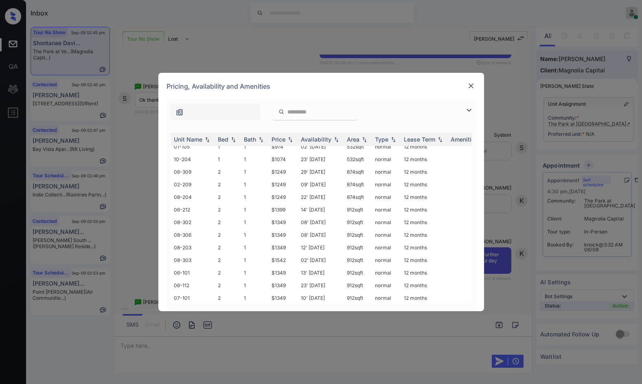
click at [468, 108] on img at bounding box center [469, 110] width 10 height 10
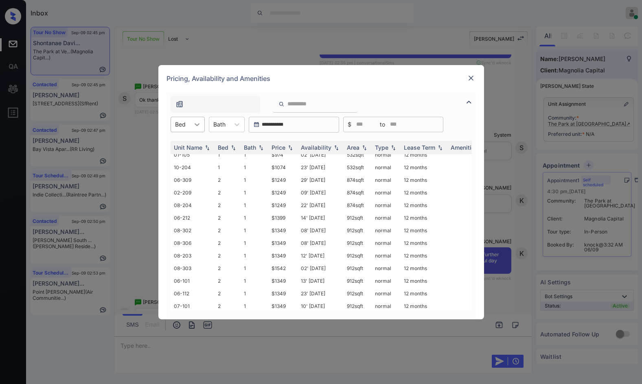
click at [190, 122] on div at bounding box center [197, 124] width 15 height 15
click at [191, 147] on div "1" at bounding box center [188, 144] width 34 height 15
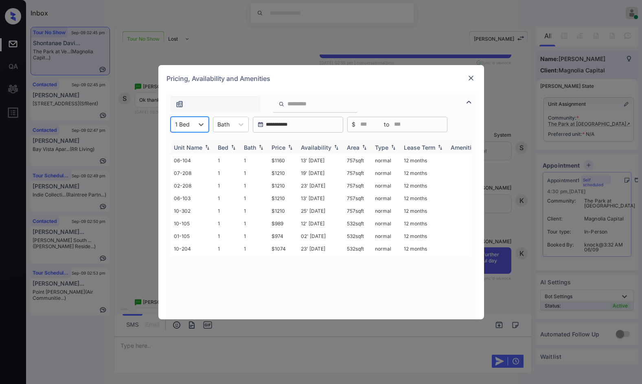
click at [290, 144] on div "Price" at bounding box center [283, 147] width 23 height 7
click at [290, 145] on img at bounding box center [290, 148] width 8 height 6
click at [471, 77] on img at bounding box center [471, 78] width 8 height 8
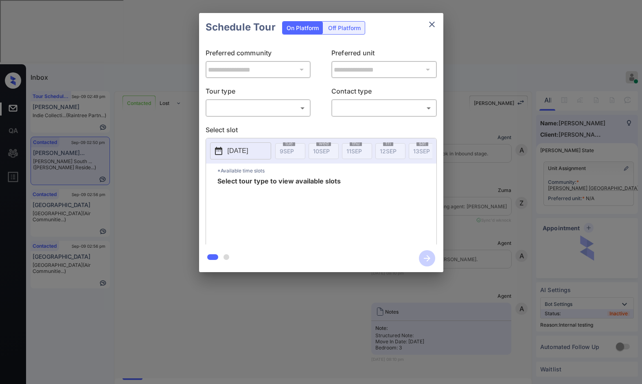
scroll to position [1244, 0]
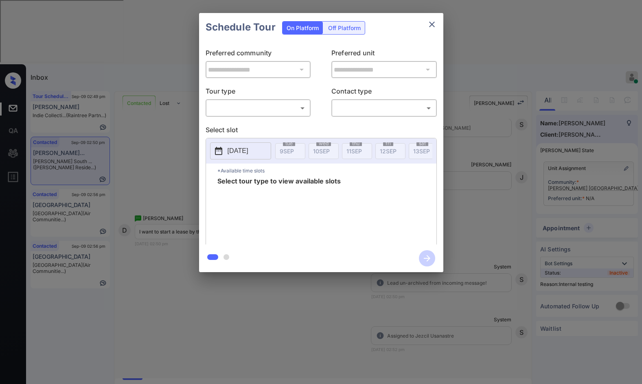
click at [296, 118] on div "**********" at bounding box center [321, 143] width 244 height 203
click at [295, 114] on body "Inbox Jezcil Usanastre Online Set yourself offline Set yourself on break Profil…" at bounding box center [321, 192] width 642 height 384
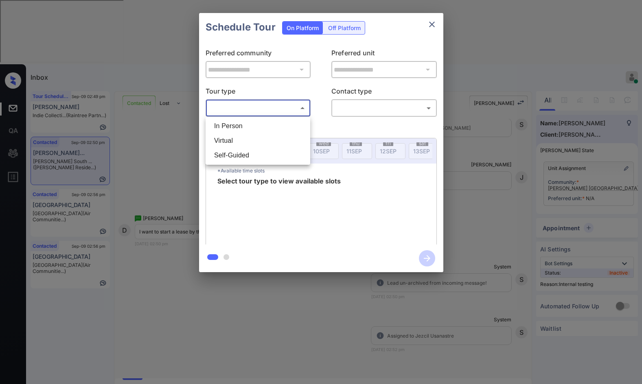
click at [285, 119] on li "In Person" at bounding box center [258, 126] width 101 height 15
type input "********"
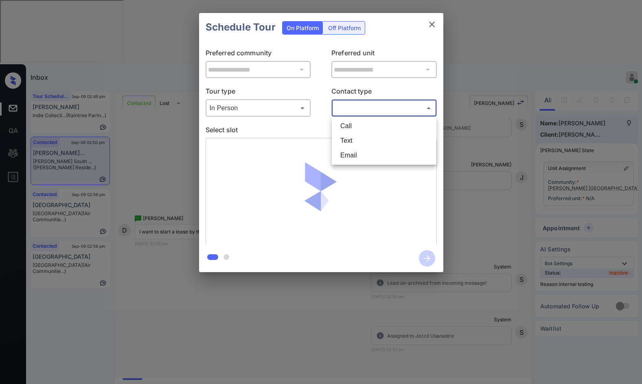
click at [346, 114] on body "Inbox Jezcil Usanastre Online Set yourself offline Set yourself on break Profil…" at bounding box center [321, 192] width 642 height 384
click at [355, 142] on li "Text" at bounding box center [384, 141] width 101 height 15
type input "****"
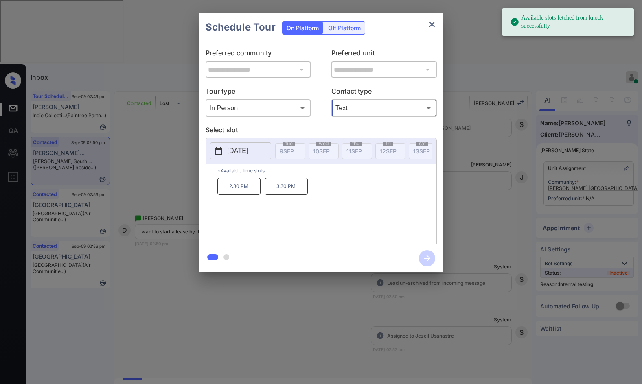
click at [241, 149] on p "[DATE]" at bounding box center [238, 151] width 21 height 10
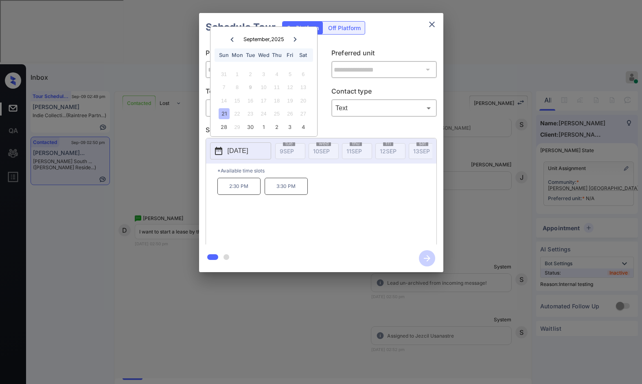
click at [98, 193] on div "**********" at bounding box center [321, 142] width 642 height 285
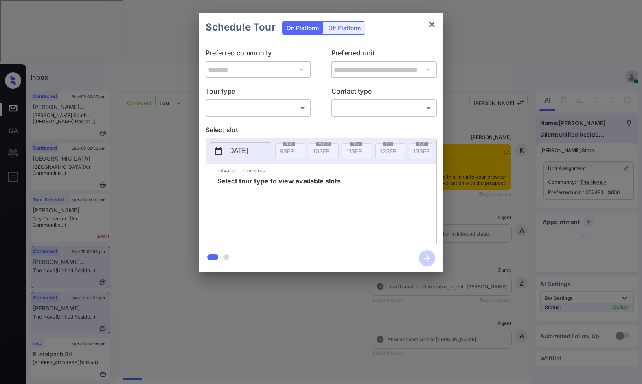
scroll to position [1065, 0]
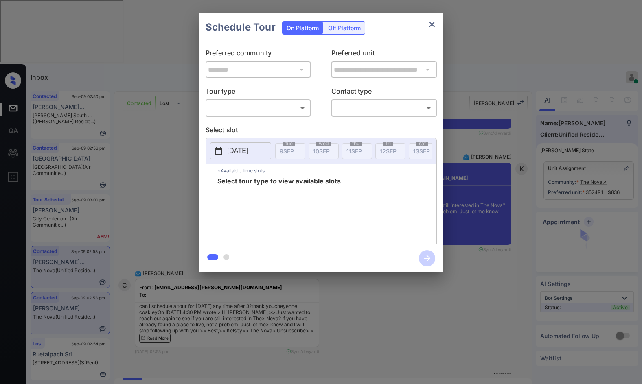
click at [302, 113] on body "Inbox Jezcil Usanastre Online Set yourself offline Set yourself on break Profil…" at bounding box center [321, 192] width 642 height 384
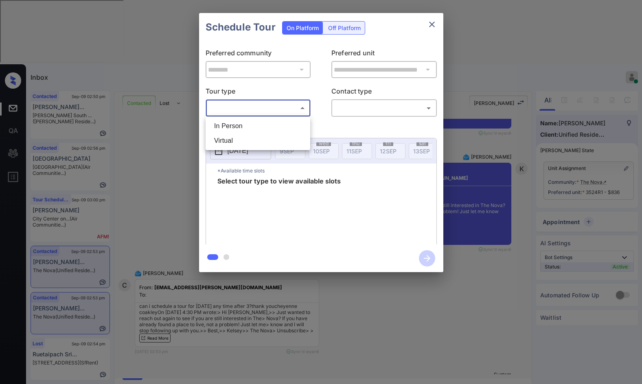
click at [285, 125] on li "In Person" at bounding box center [258, 126] width 101 height 15
type input "********"
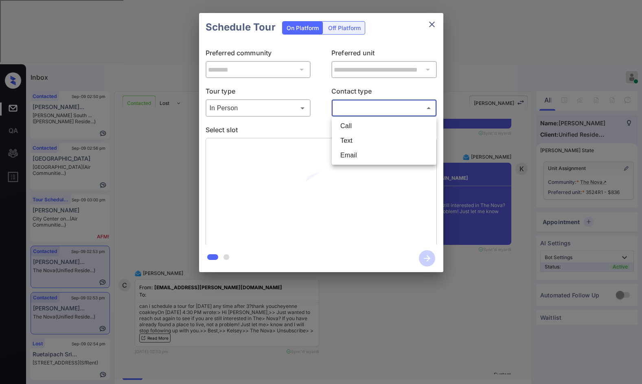
click at [348, 111] on body "Inbox Jezcil Usanastre Online Set yourself offline Set yourself on break Profil…" at bounding box center [321, 192] width 642 height 384
click at [355, 144] on li "Text" at bounding box center [384, 141] width 101 height 15
click at [347, 108] on body "Inbox Jezcil Usanastre Online Set yourself offline Set yourself on break Profil…" at bounding box center [321, 192] width 642 height 384
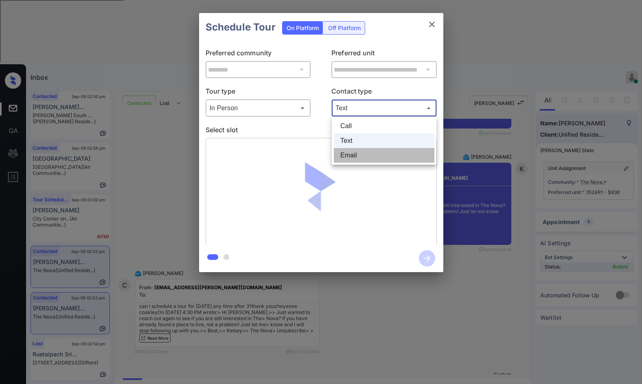
click at [357, 158] on li "Email" at bounding box center [384, 155] width 101 height 15
type input "*****"
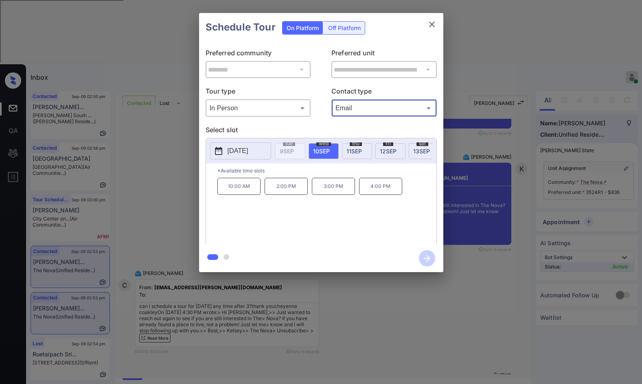
click at [389, 147] on div "fri 12 SEP" at bounding box center [390, 151] width 30 height 16
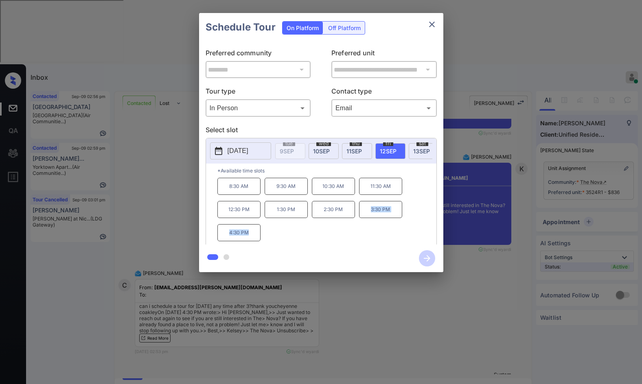
drag, startPoint x: 364, startPoint y: 221, endPoint x: 235, endPoint y: 230, distance: 129.4
click at [248, 236] on div "8:30 AM 9:30 AM 10:30 AM 11:30 AM 12:30 PM 1:30 PM 2:30 PM 3:30 PM 4:30 PM" at bounding box center [326, 210] width 219 height 65
copy div "3:30 PM 4:30 PM"
click at [173, 217] on div "**********" at bounding box center [321, 142] width 642 height 285
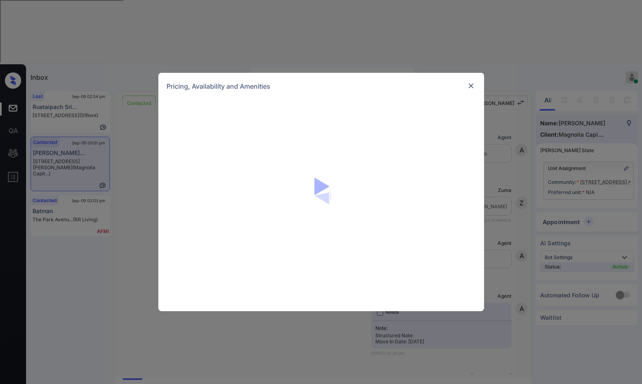
scroll to position [306, 0]
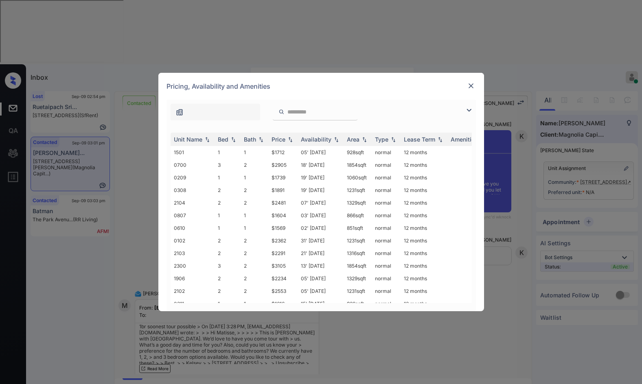
click at [464, 111] on img at bounding box center [469, 110] width 10 height 10
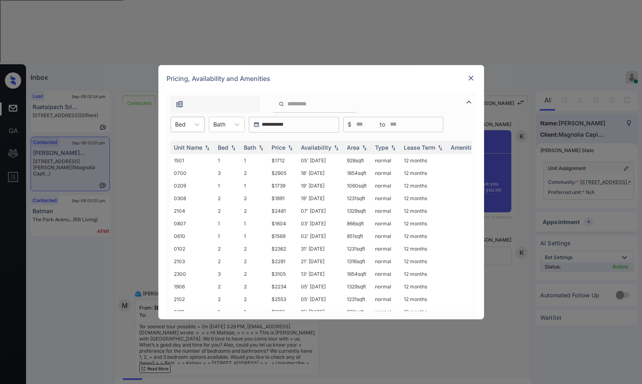
click at [183, 130] on div "Bed" at bounding box center [180, 124] width 19 height 12
click at [197, 145] on div "1" at bounding box center [188, 144] width 34 height 15
click at [291, 150] on div "Price" at bounding box center [283, 147] width 23 height 7
click at [291, 150] on img at bounding box center [290, 148] width 8 height 6
click at [288, 162] on td "$1569" at bounding box center [282, 160] width 29 height 13
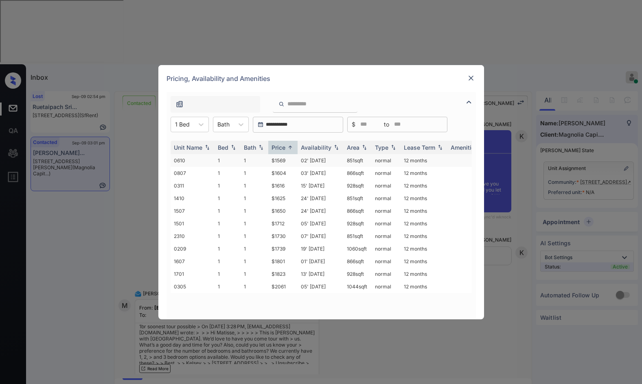
click at [288, 162] on td "$1569" at bounding box center [282, 160] width 29 height 13
click at [467, 78] on div at bounding box center [471, 78] width 10 height 10
